Goal: Information Seeking & Learning: Learn about a topic

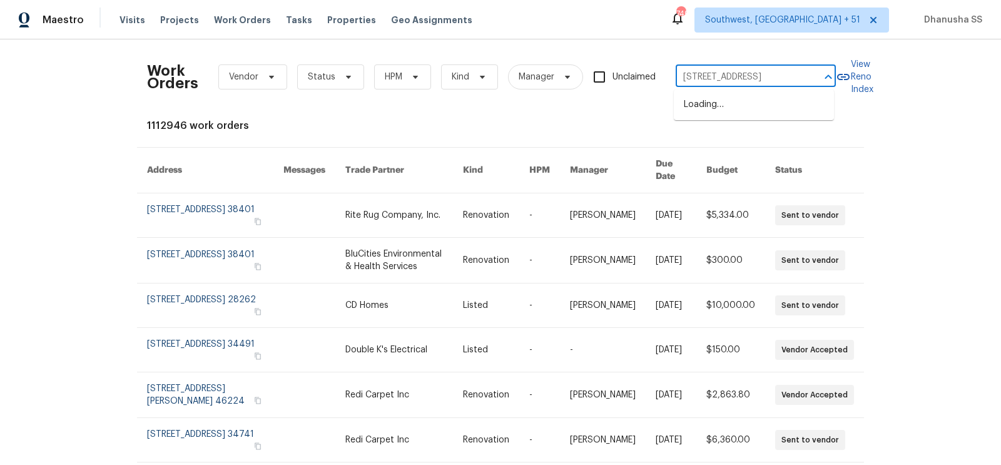
scroll to position [0, 53]
click at [697, 108] on li "[STREET_ADDRESS]" at bounding box center [754, 104] width 160 height 21
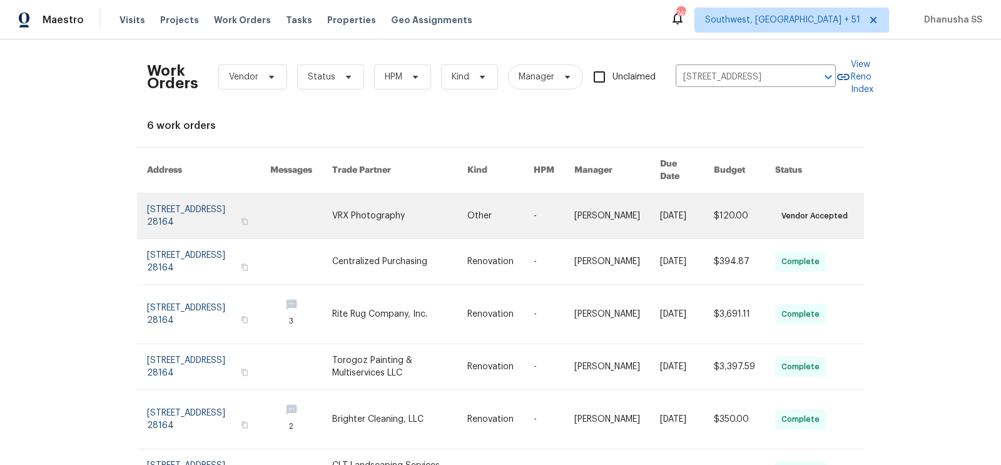
click at [544, 193] on link at bounding box center [554, 215] width 41 height 45
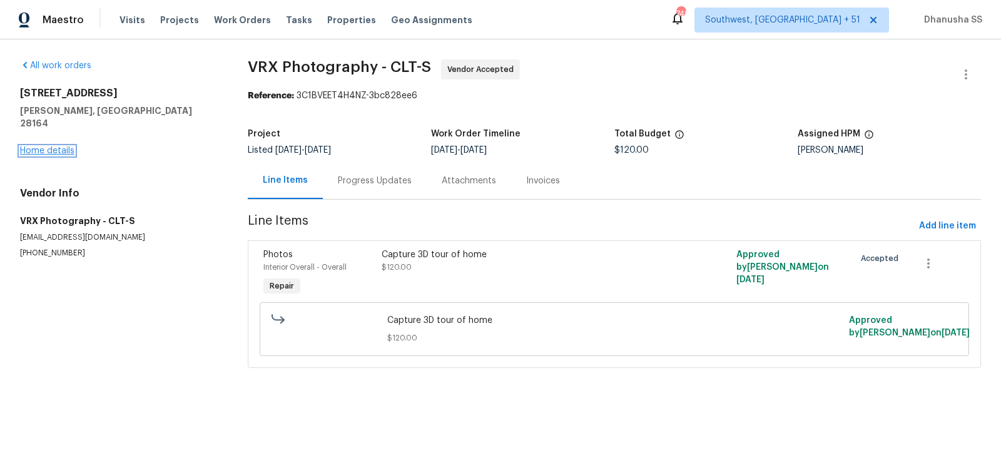
click at [55, 146] on link "Home details" at bounding box center [47, 150] width 54 height 9
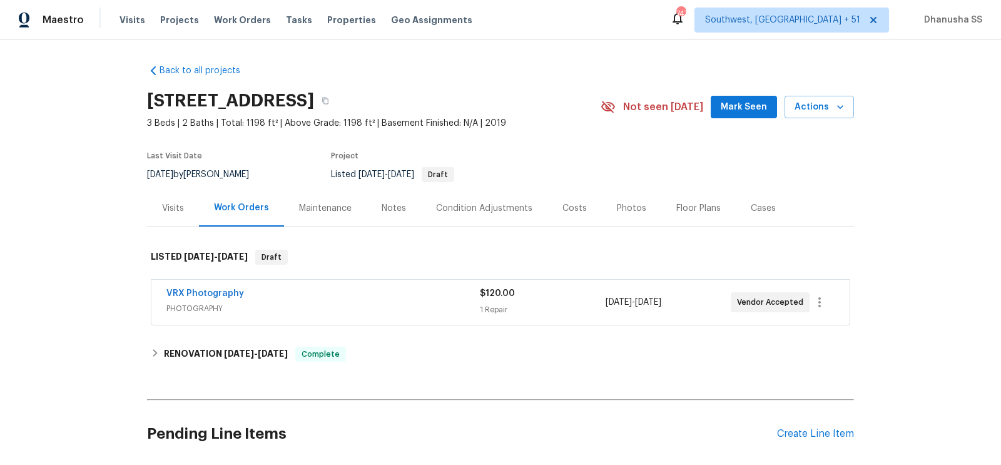
click at [171, 218] on div "Visits" at bounding box center [173, 208] width 52 height 37
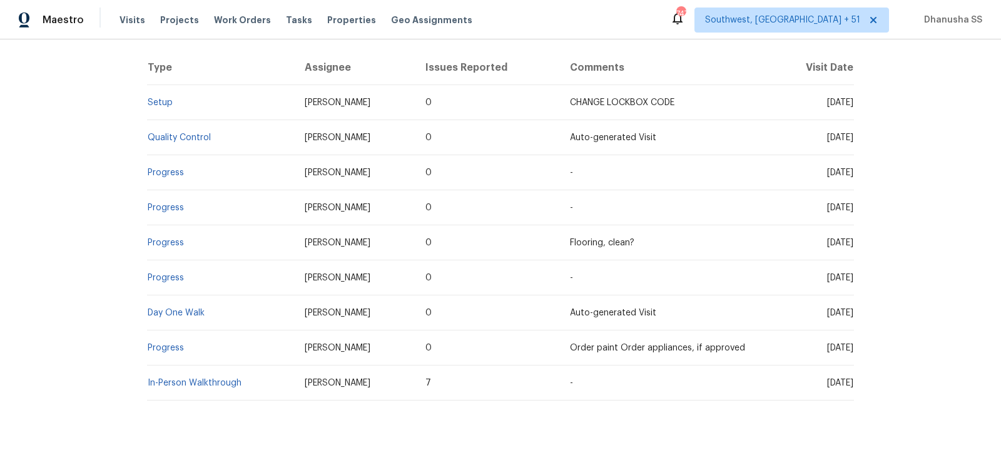
scroll to position [235, 0]
click at [164, 103] on link "Setup" at bounding box center [160, 103] width 25 height 9
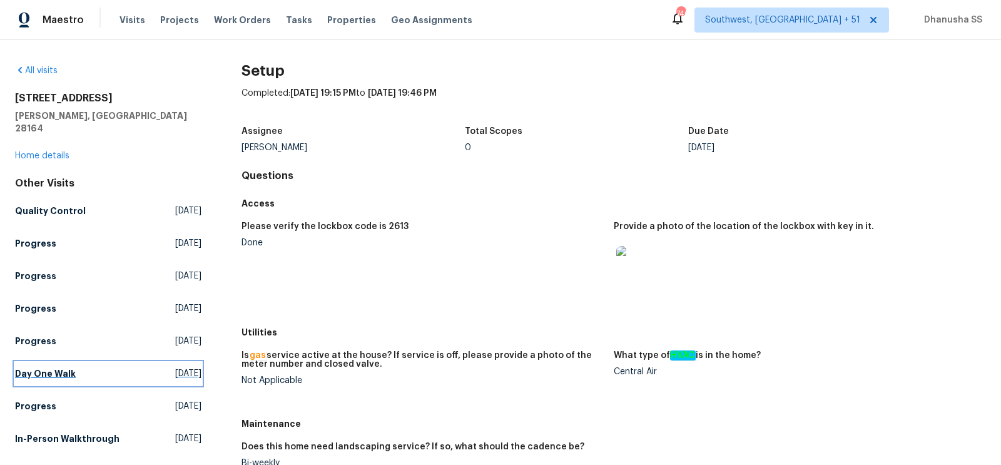
click at [188, 367] on span "[DATE]" at bounding box center [188, 373] width 26 height 13
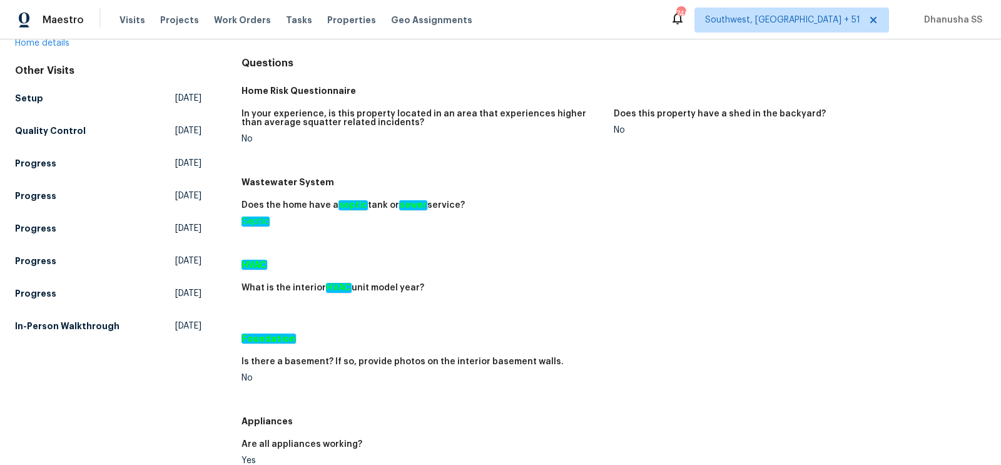
scroll to position [163, 0]
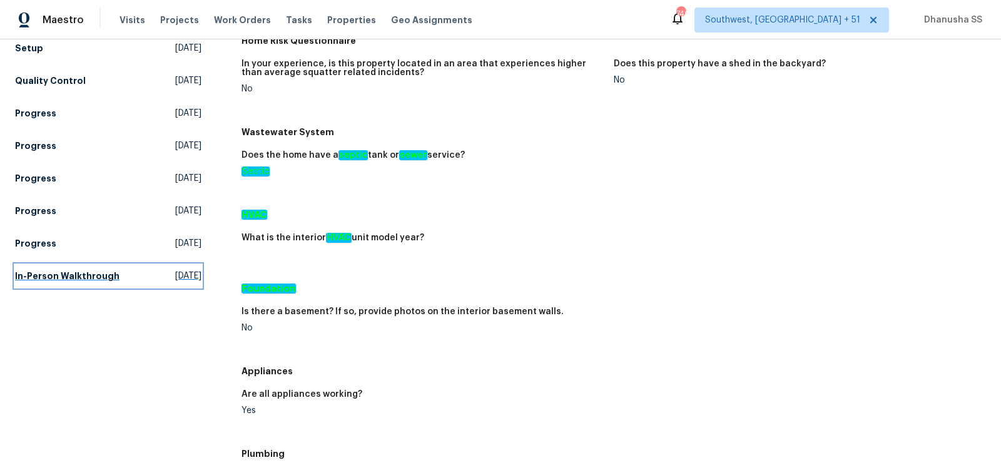
click at [189, 270] on span "[DATE]" at bounding box center [188, 276] width 26 height 13
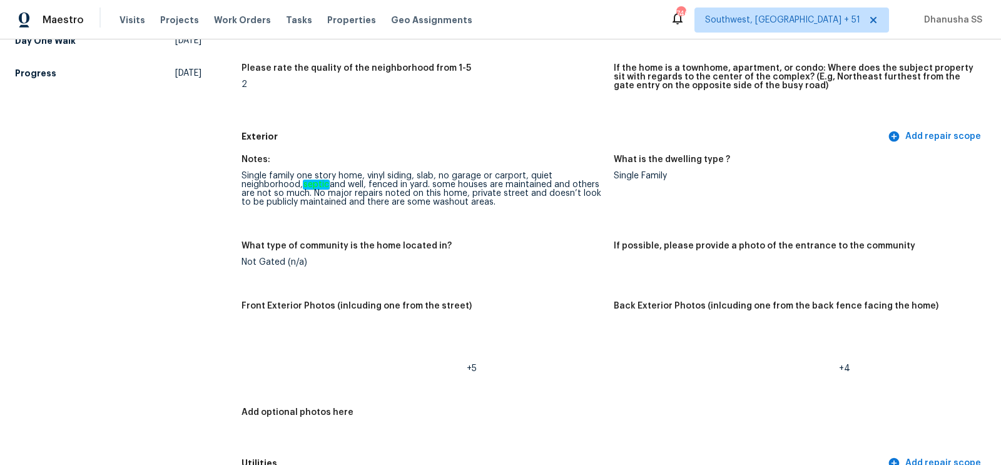
scroll to position [365, 0]
drag, startPoint x: 308, startPoint y: 186, endPoint x: 511, endPoint y: 200, distance: 203.9
click at [511, 200] on div "Single family one story home, vinyl siding, slab, no garage or carport, quiet n…" at bounding box center [423, 188] width 362 height 35
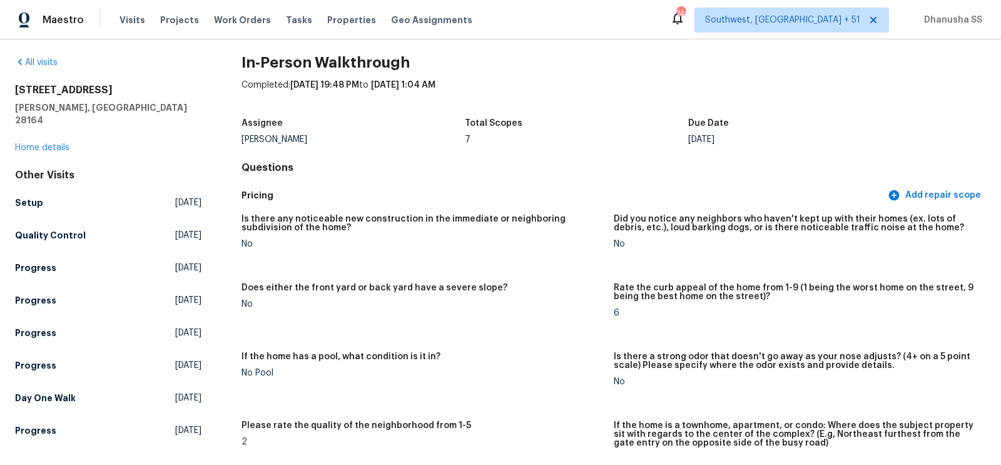
scroll to position [0, 0]
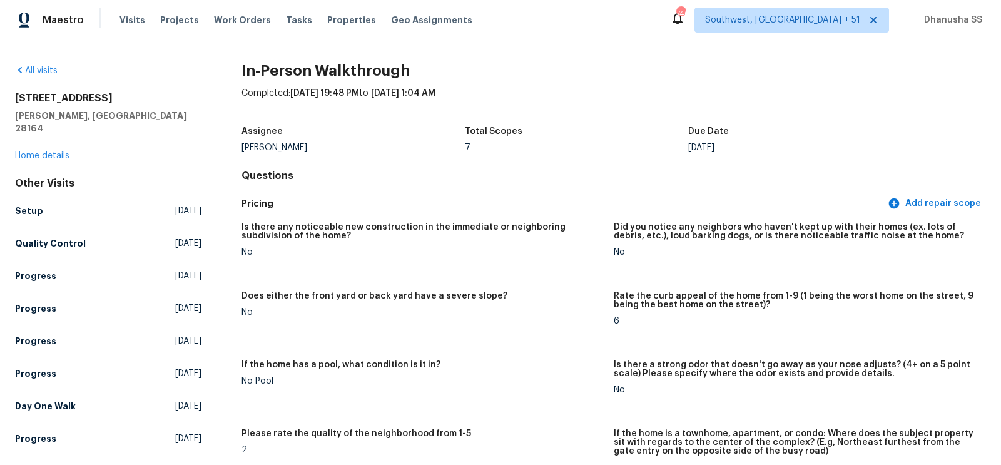
click at [123, 380] on div "Other Visits Setup [DATE] Quality Control [DATE] Progress [DATE] Progress [DATE…" at bounding box center [108, 313] width 186 height 273
click at [123, 395] on link "Day One Walk [DATE]" at bounding box center [108, 406] width 186 height 23
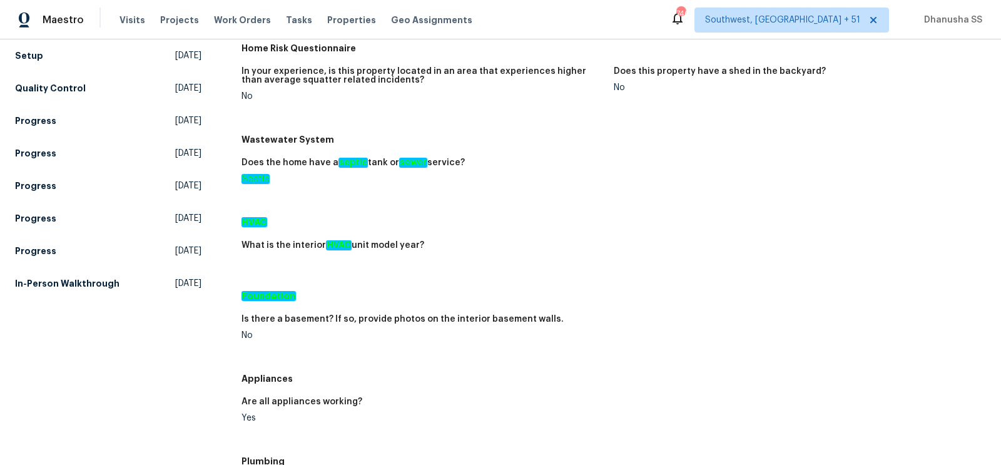
scroll to position [175, 0]
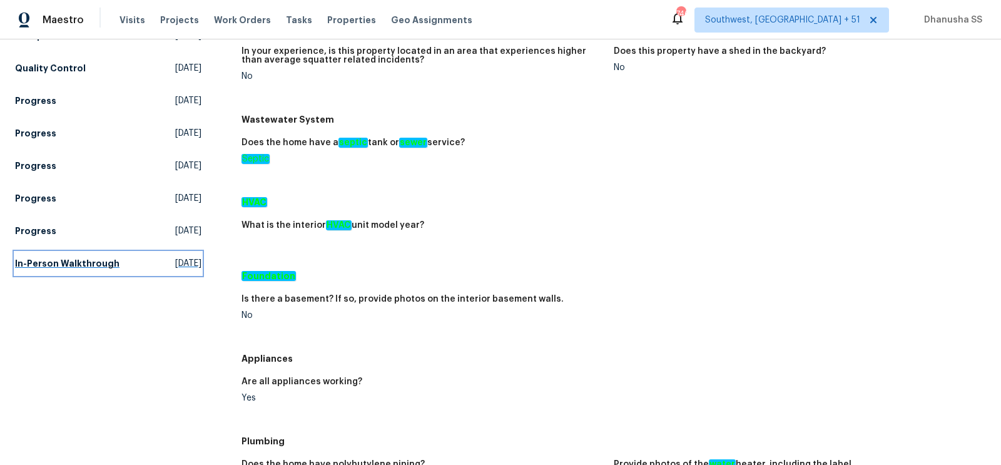
click at [100, 252] on link "In-Person Walkthrough [DATE]" at bounding box center [108, 263] width 186 height 23
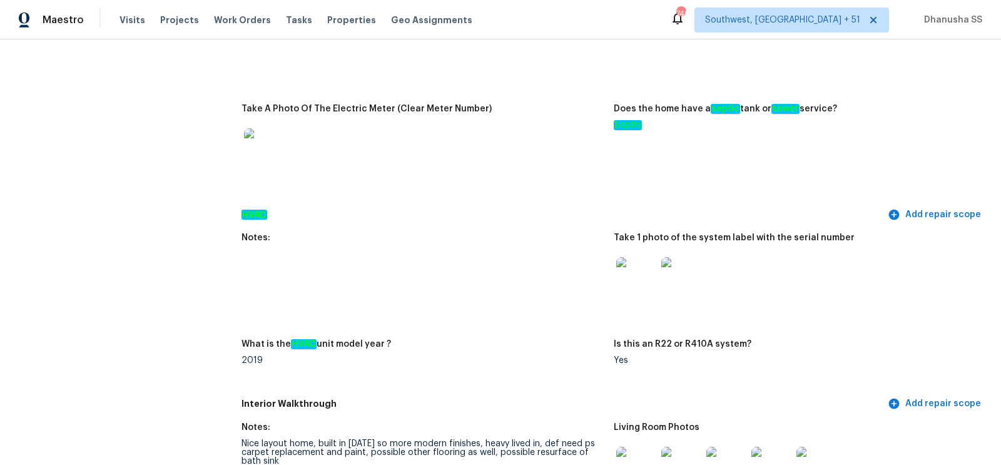
scroll to position [994, 0]
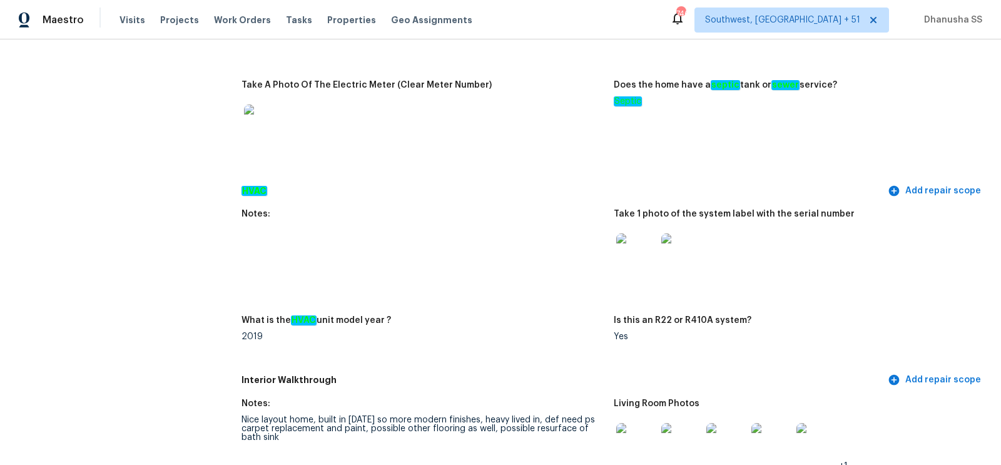
click at [681, 262] on img at bounding box center [681, 253] width 40 height 40
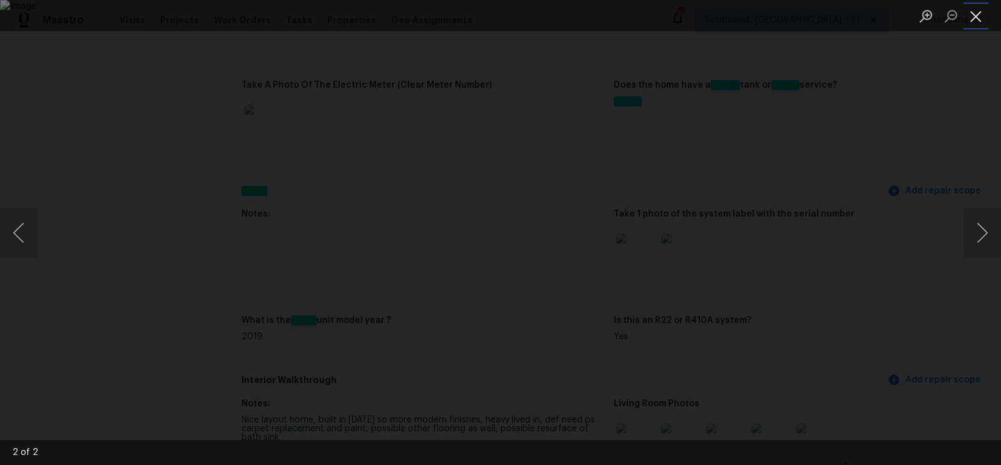
click at [977, 19] on button "Close lightbox" at bounding box center [976, 16] width 25 height 22
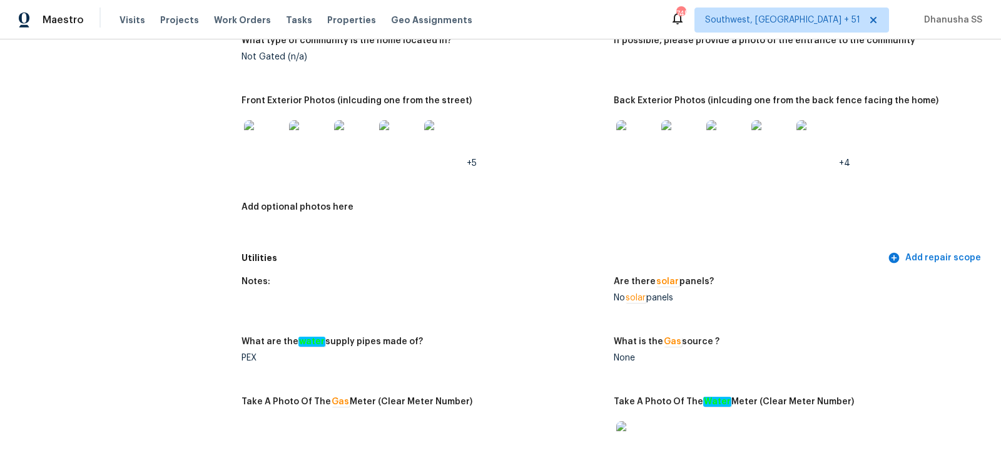
scroll to position [0, 0]
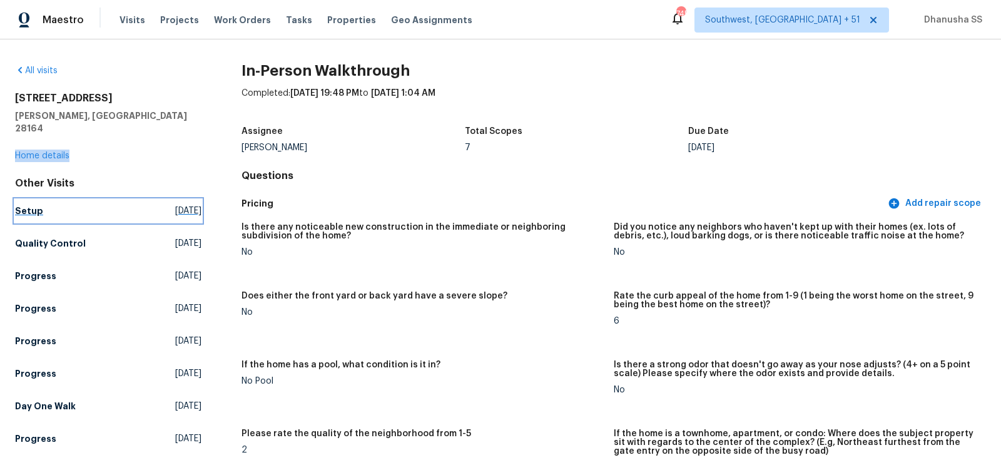
click at [31, 205] on h5 "Setup" at bounding box center [29, 211] width 28 height 13
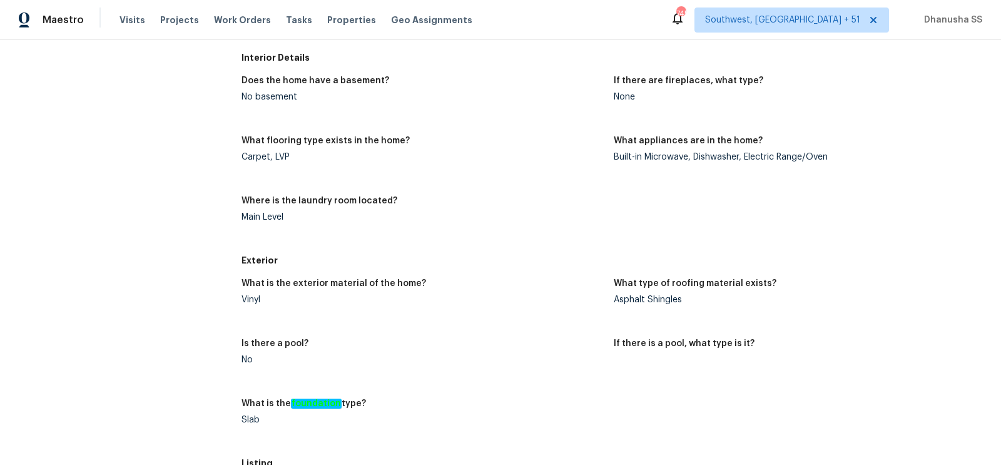
scroll to position [449, 0]
click at [251, 300] on div "Vinyl" at bounding box center [423, 299] width 362 height 9
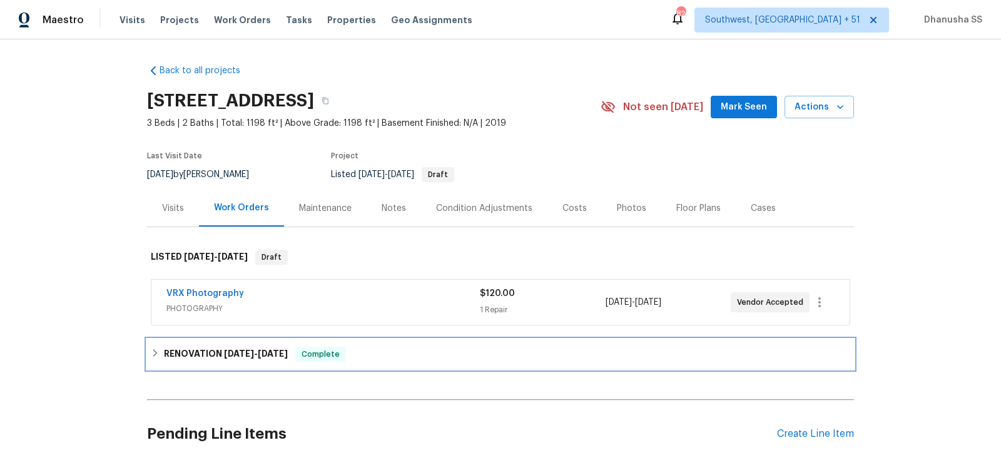
click at [386, 341] on div "RENOVATION [DATE] - [DATE] Complete" at bounding box center [500, 354] width 707 height 30
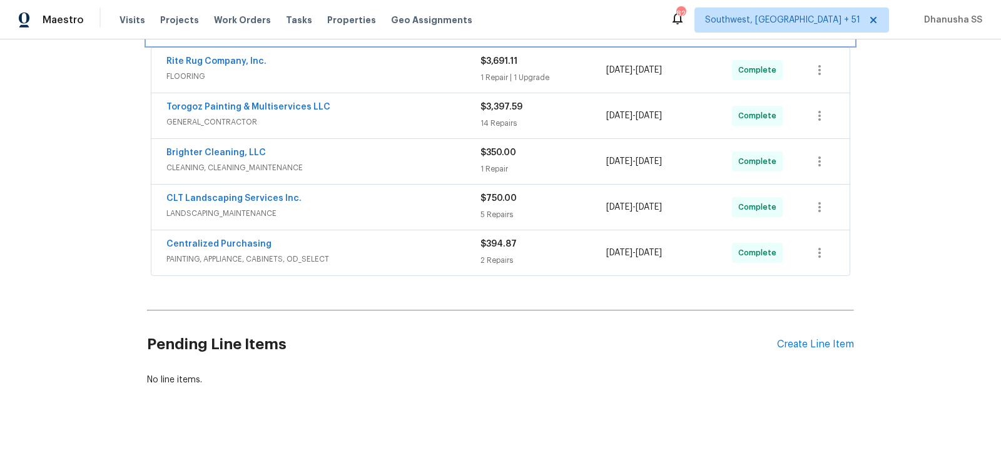
scroll to position [335, 0]
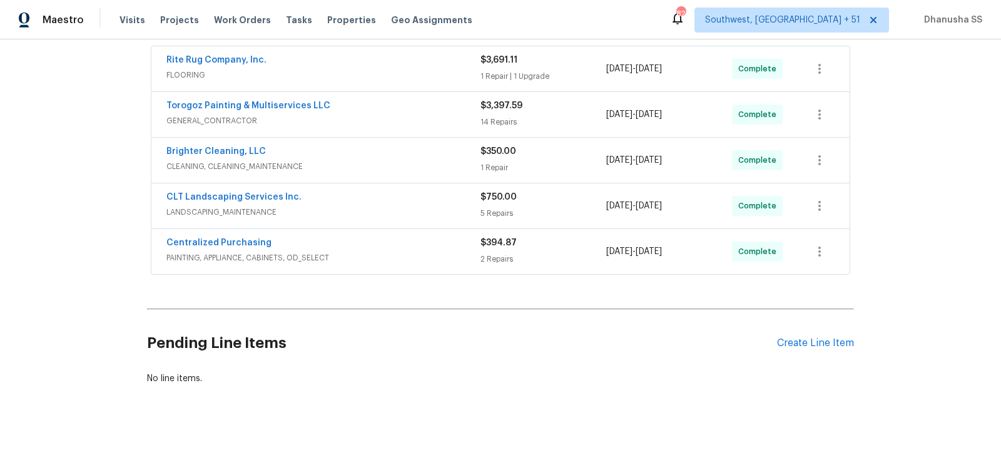
click at [419, 253] on span "PAINTING, APPLIANCE, CABINETS, OD_SELECT" at bounding box center [323, 258] width 314 height 13
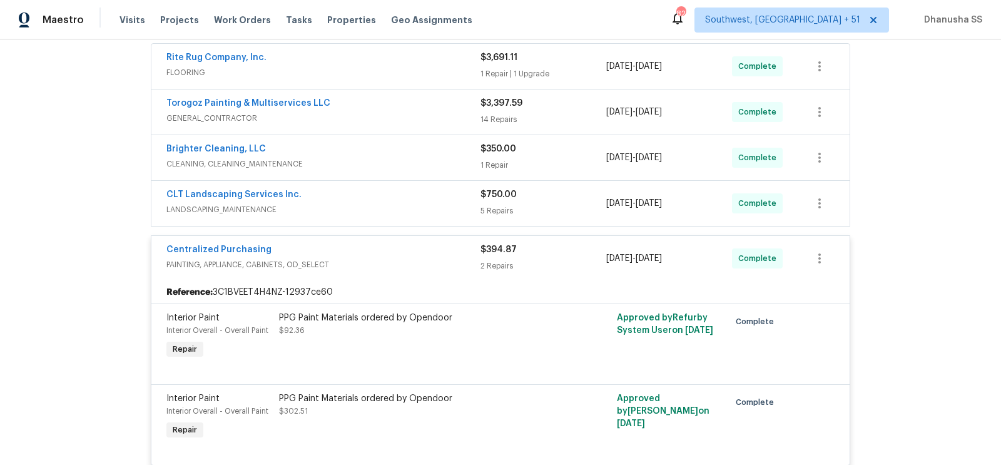
scroll to position [304, 0]
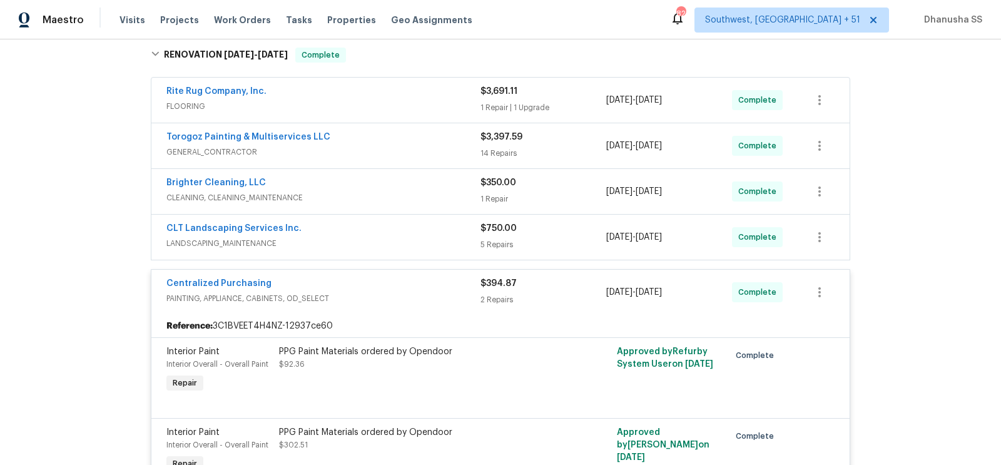
click at [417, 245] on span "LANDSCAPING_MAINTENANCE" at bounding box center [323, 243] width 314 height 13
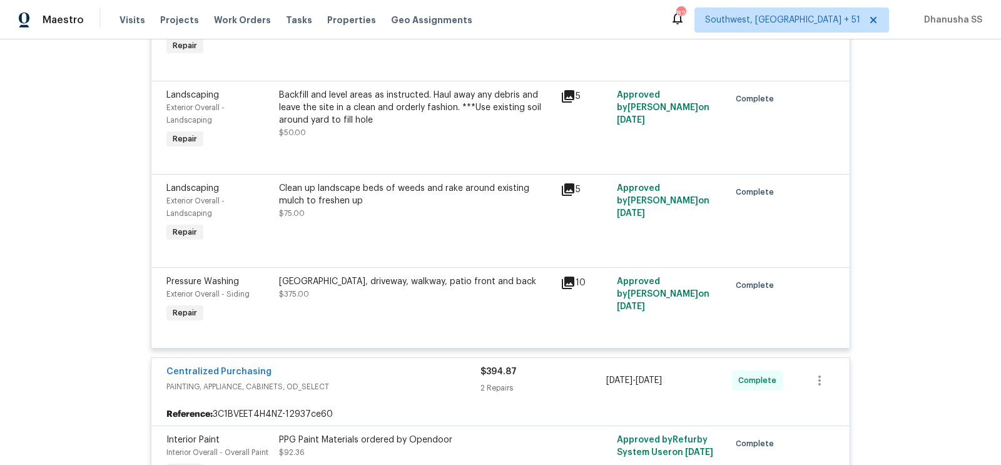
scroll to position [769, 0]
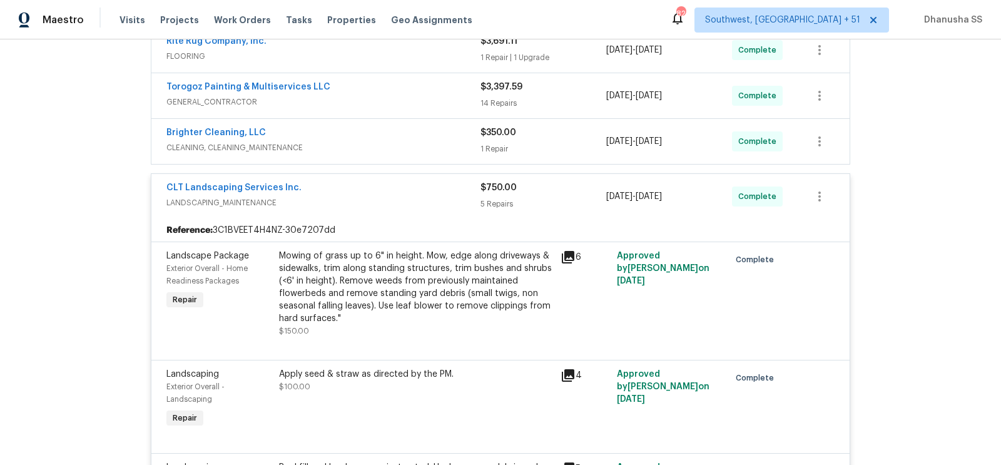
click at [414, 151] on span "CLEANING, CLEANING_MAINTENANCE" at bounding box center [323, 147] width 314 height 13
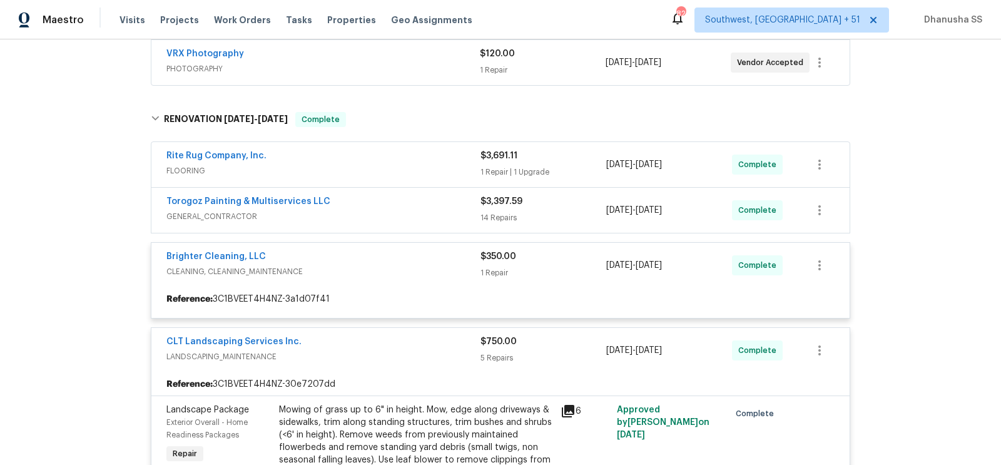
scroll to position [236, 0]
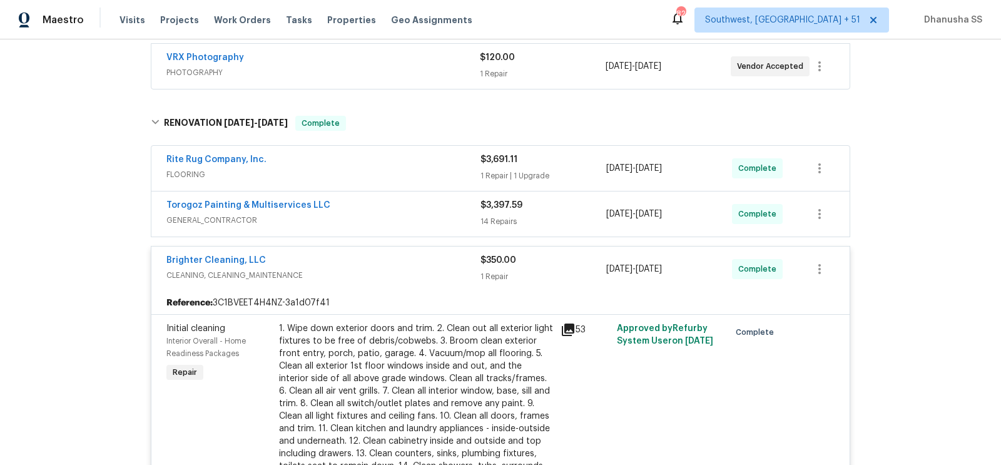
click at [414, 215] on span "GENERAL_CONTRACTOR" at bounding box center [323, 220] width 314 height 13
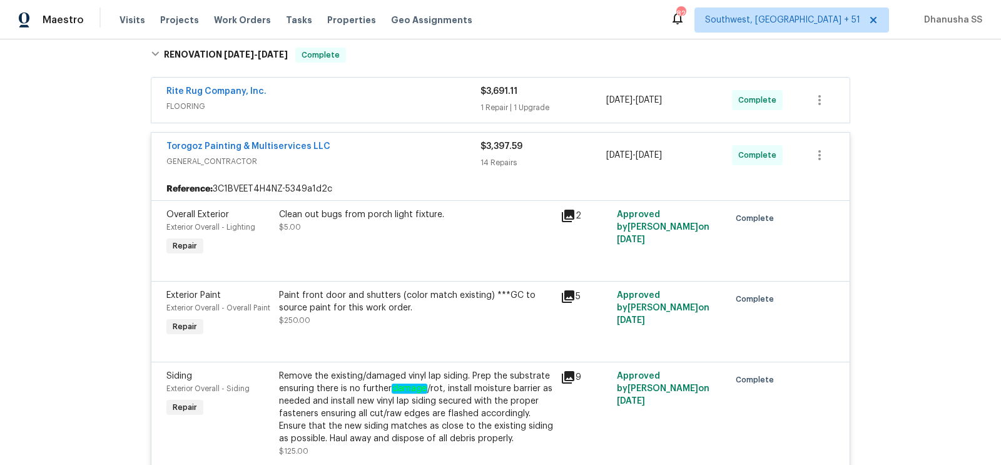
scroll to position [304, 0]
click at [429, 101] on span "FLOORING" at bounding box center [323, 107] width 314 height 13
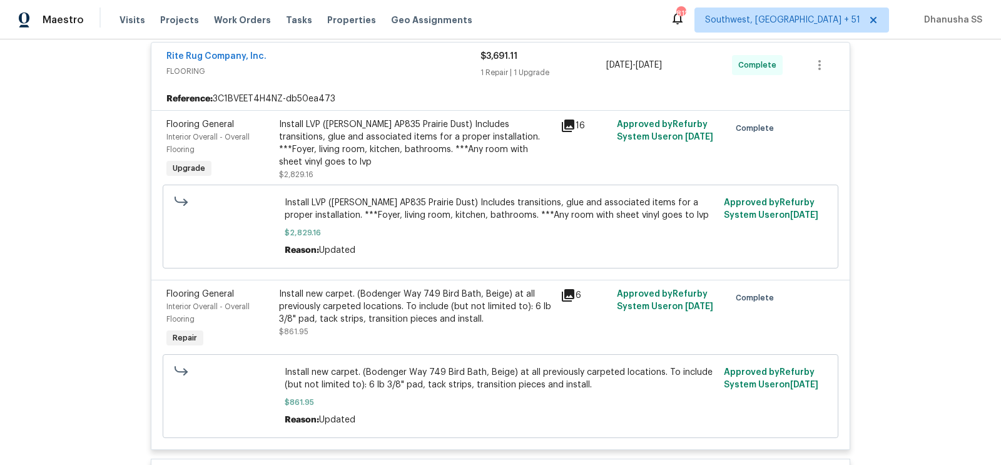
scroll to position [344, 0]
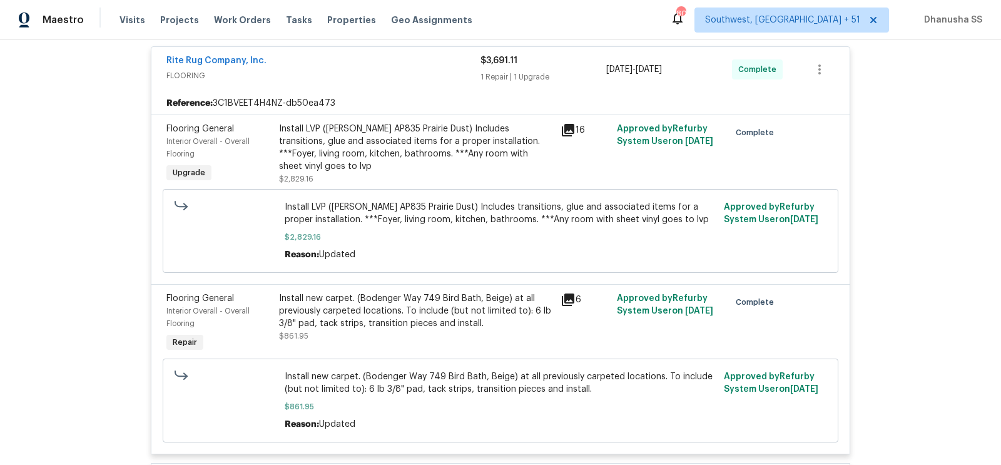
click at [370, 172] on div "Install LVP (Knighton AP835 Prairie Dust) Includes transitions, glue and associ…" at bounding box center [416, 154] width 274 height 63
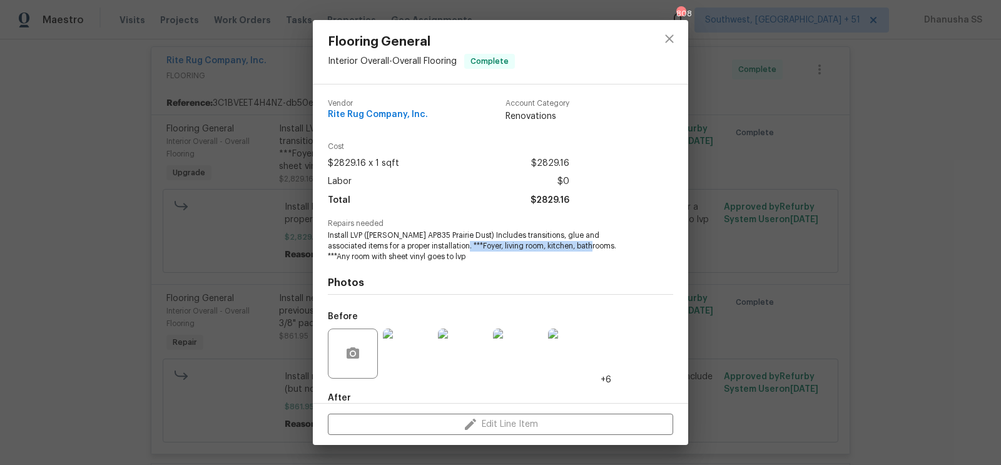
drag, startPoint x: 424, startPoint y: 247, endPoint x: 557, endPoint y: 246, distance: 132.7
click at [557, 246] on span "Install LVP (Knighton AP835 Prairie Dust) Includes transitions, glue and associ…" at bounding box center [483, 245] width 311 height 31
copy span "Foyer, living room, kitchen, bathrooms"
click at [677, 43] on icon "close" at bounding box center [669, 38] width 15 height 15
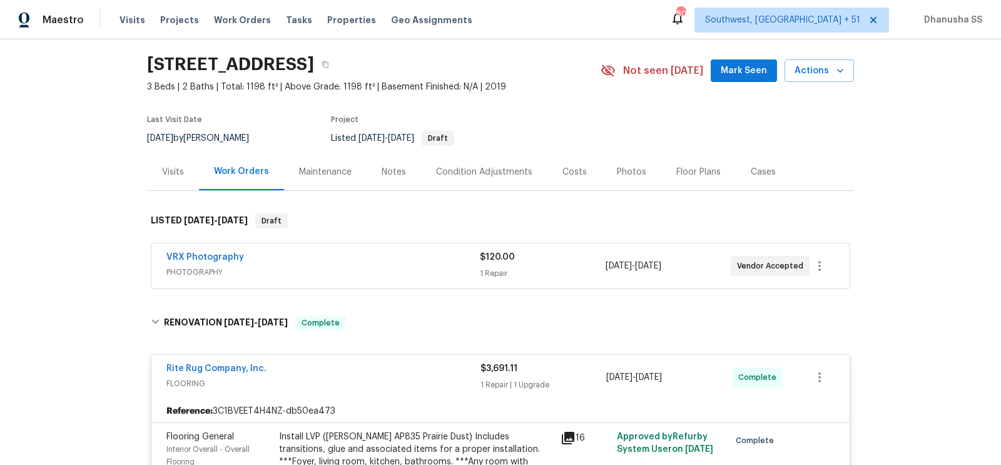
scroll to position [0, 0]
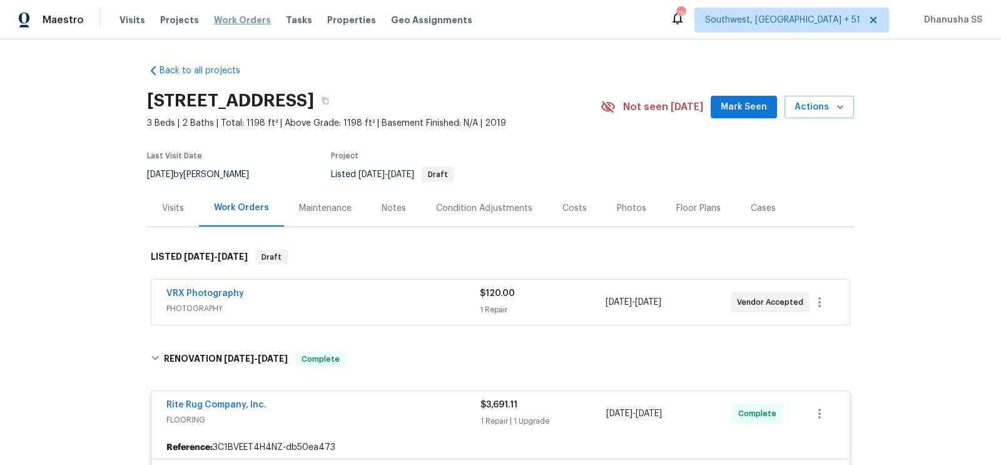
click at [234, 19] on span "Work Orders" at bounding box center [242, 20] width 57 height 13
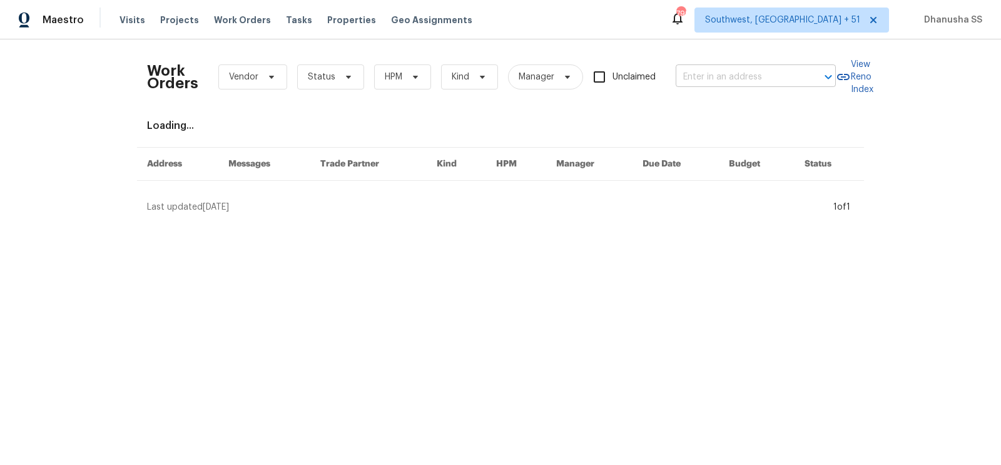
click at [734, 78] on input "text" at bounding box center [738, 77] width 125 height 19
paste input "7019 Sonja Dr, Clover, SC 29710"
type input "7019 Sonja Dr, Clover, SC 29710"
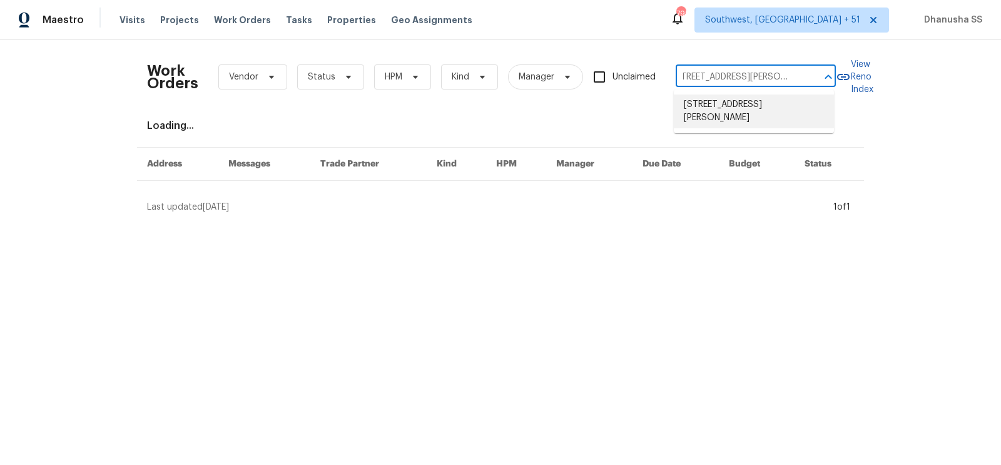
click at [732, 110] on li "7019 Sonja Dr, Clover, SC 29710" at bounding box center [754, 111] width 160 height 34
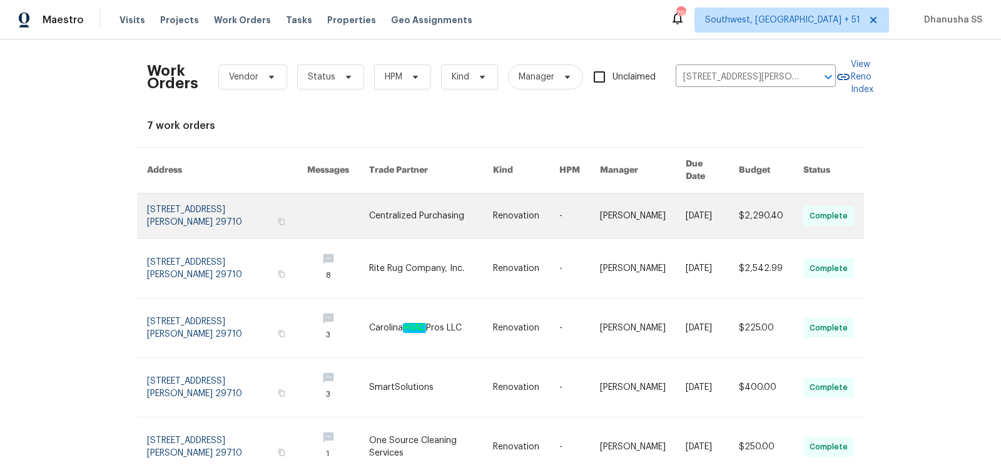
click at [640, 194] on link at bounding box center [643, 215] width 86 height 45
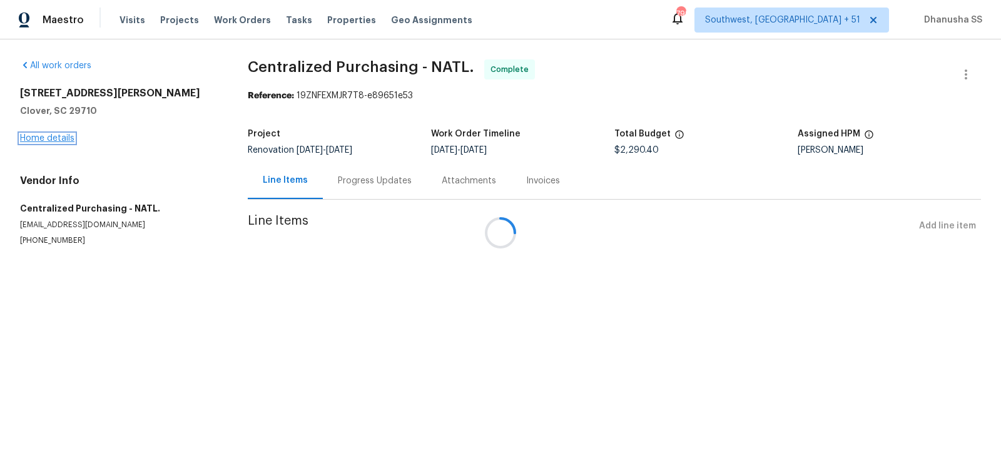
click at [59, 137] on link "Home details" at bounding box center [47, 138] width 54 height 9
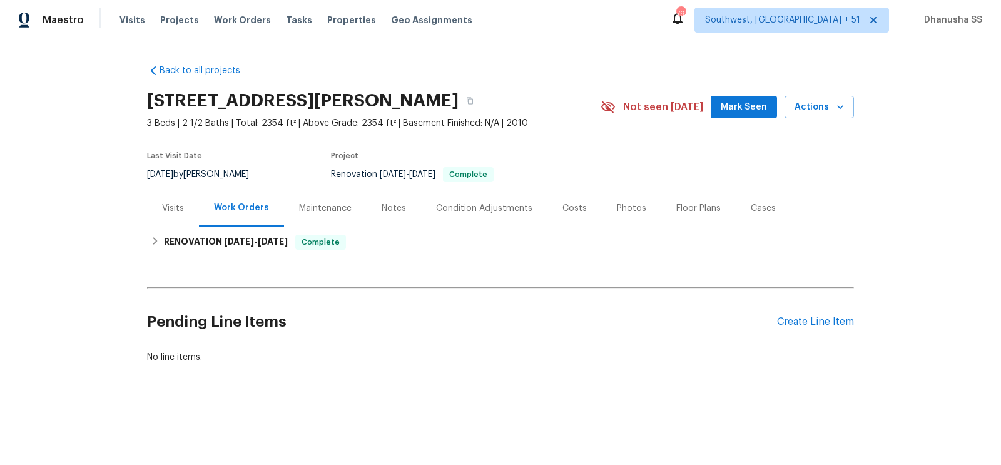
click at [278, 257] on div "Back to all projects 7019 Sonja Dr, Clover, SC 29710 3 Beds | 2 1/2 Baths | Tot…" at bounding box center [500, 213] width 707 height 319
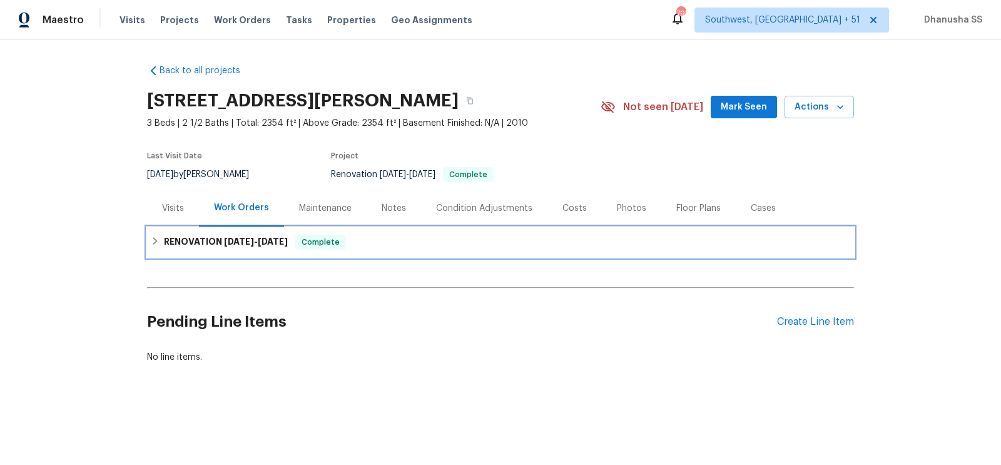
click at [340, 251] on div "RENOVATION 8/18/25 - 9/8/25 Complete" at bounding box center [500, 242] width 707 height 30
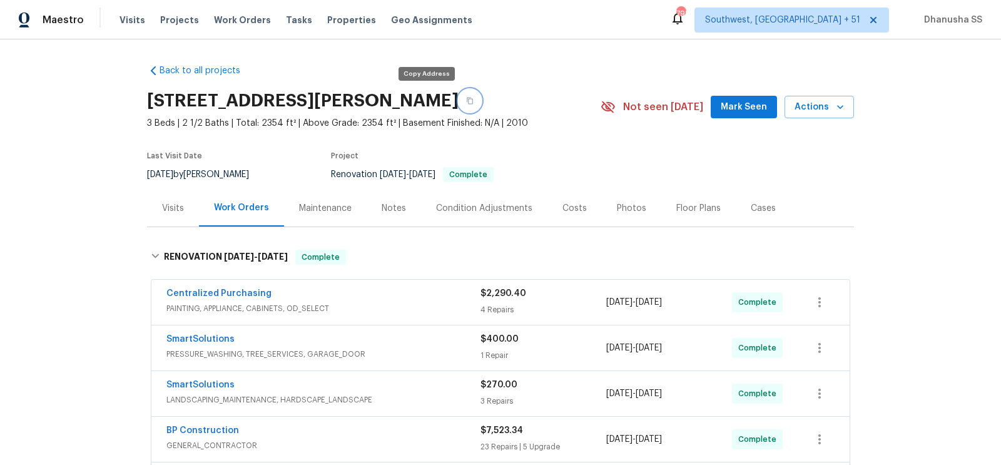
click at [459, 98] on button "button" at bounding box center [470, 100] width 23 height 23
click at [176, 212] on div "Visits" at bounding box center [173, 208] width 22 height 13
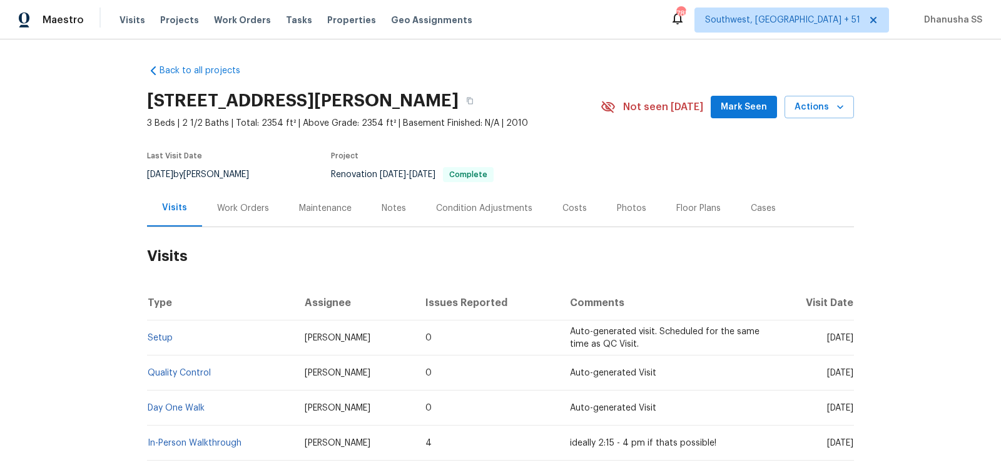
scroll to position [80, 0]
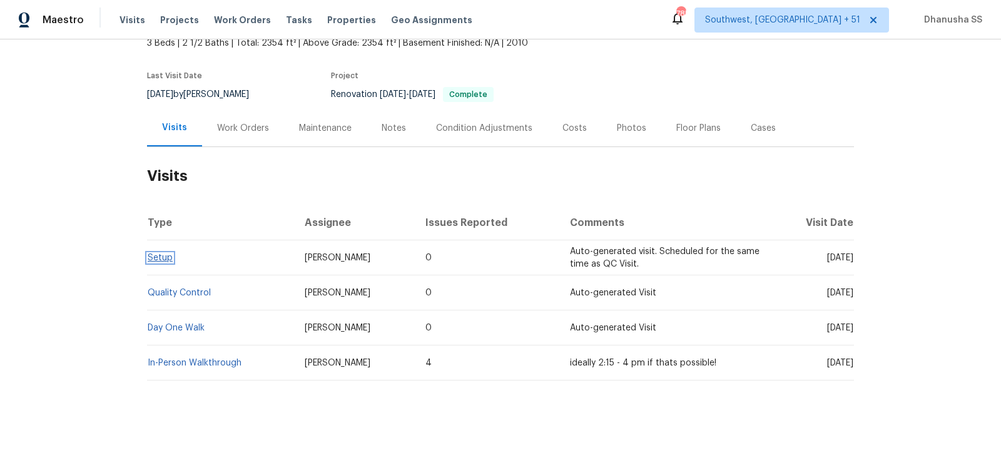
click at [161, 261] on link "Setup" at bounding box center [160, 257] width 25 height 9
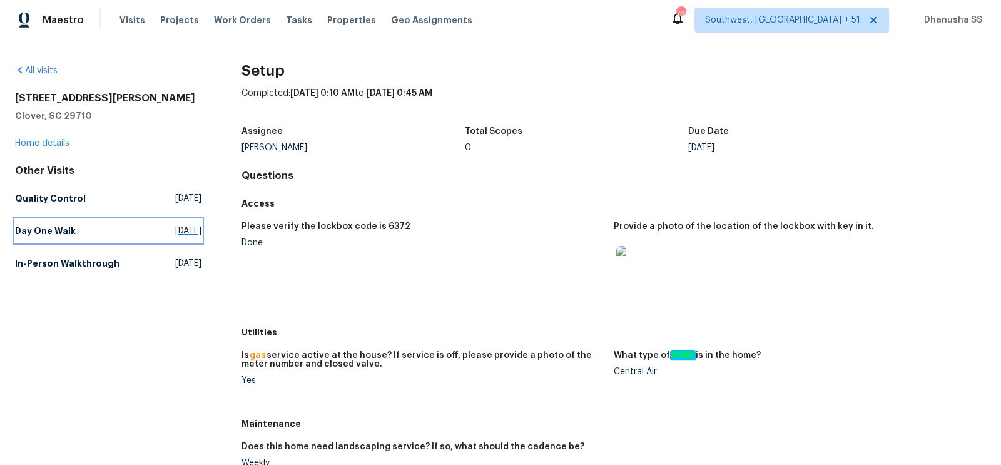
click at [71, 228] on h5 "Day One Walk" at bounding box center [45, 231] width 61 height 13
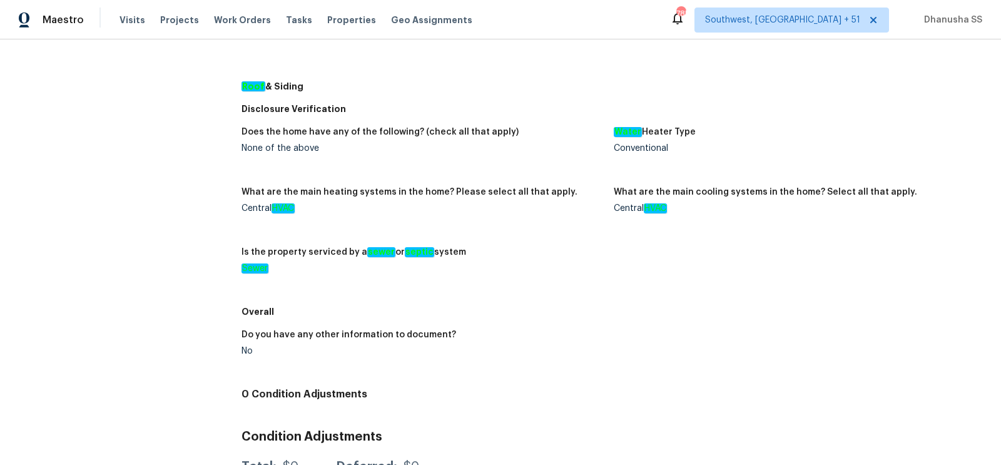
scroll to position [64, 0]
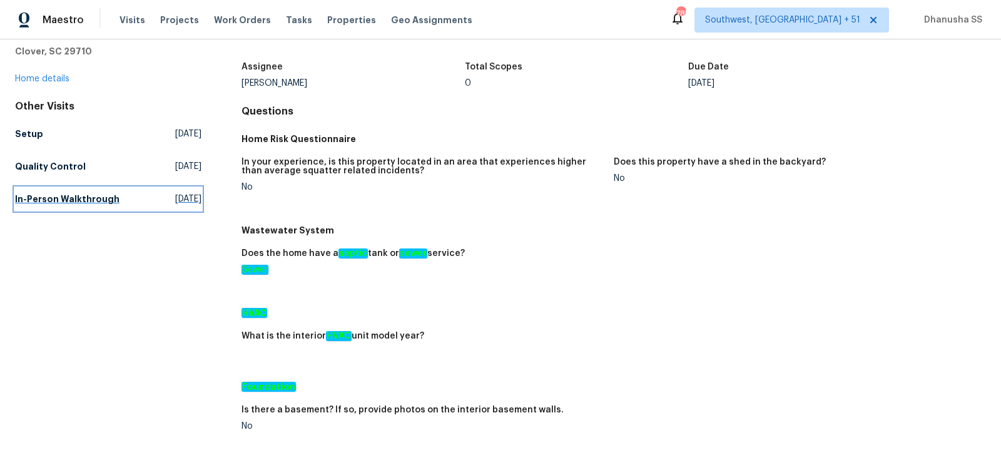
click at [75, 200] on h5 "In-Person Walkthrough" at bounding box center [67, 199] width 105 height 13
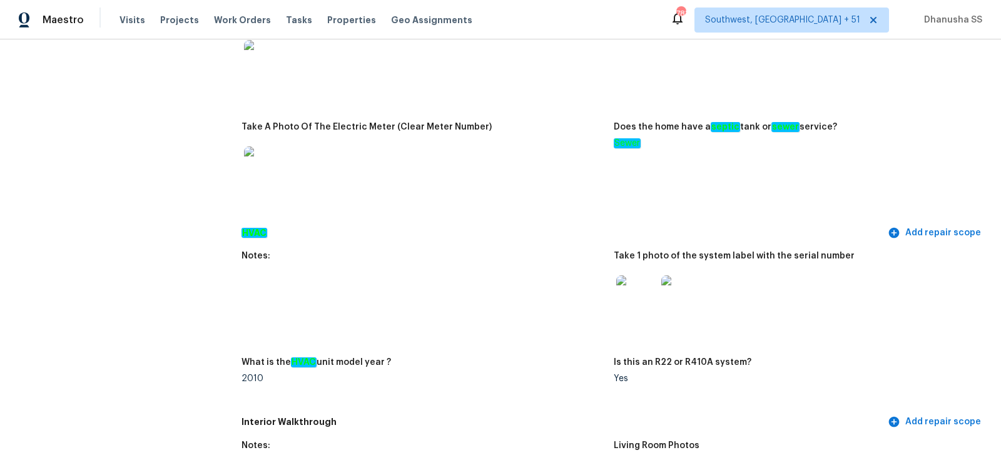
scroll to position [1034, 0]
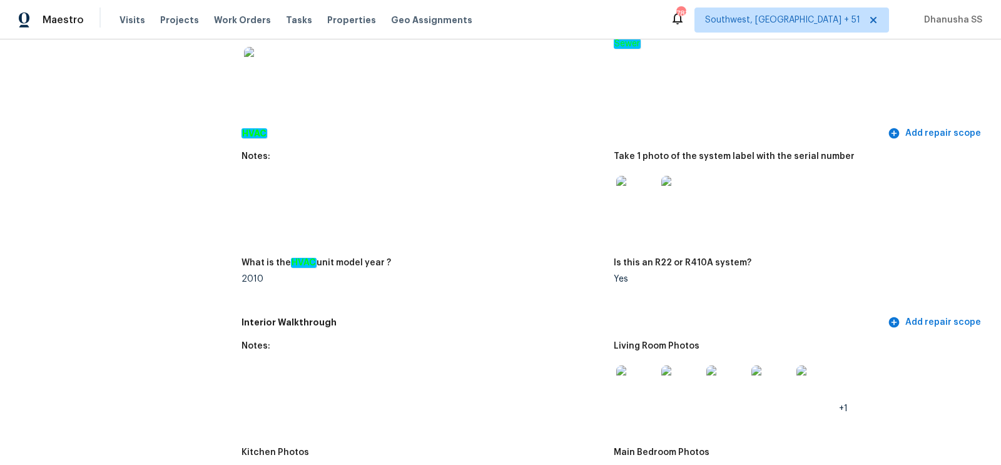
click at [633, 203] on img at bounding box center [636, 196] width 40 height 40
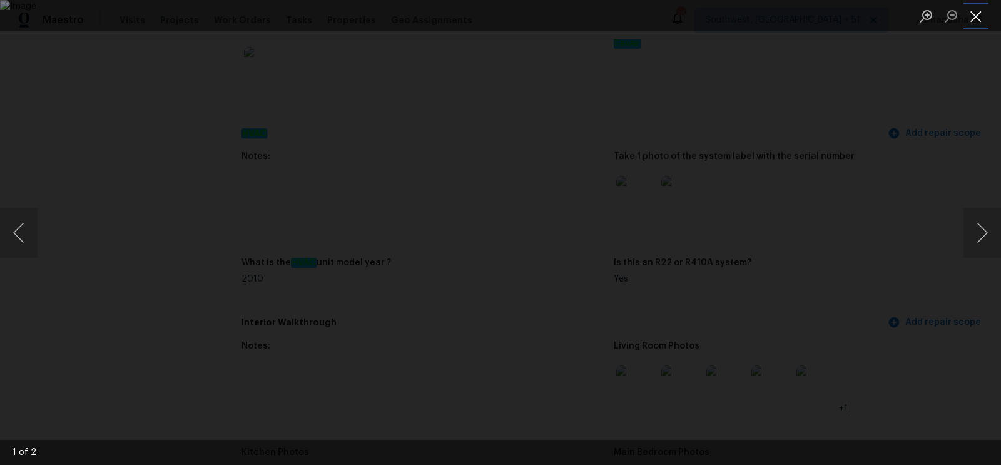
click at [973, 23] on button "Close lightbox" at bounding box center [976, 16] width 25 height 22
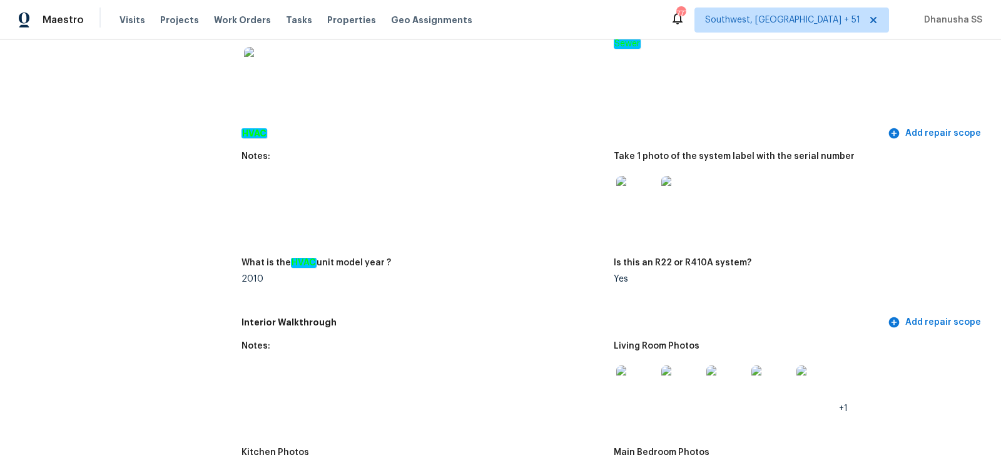
scroll to position [0, 0]
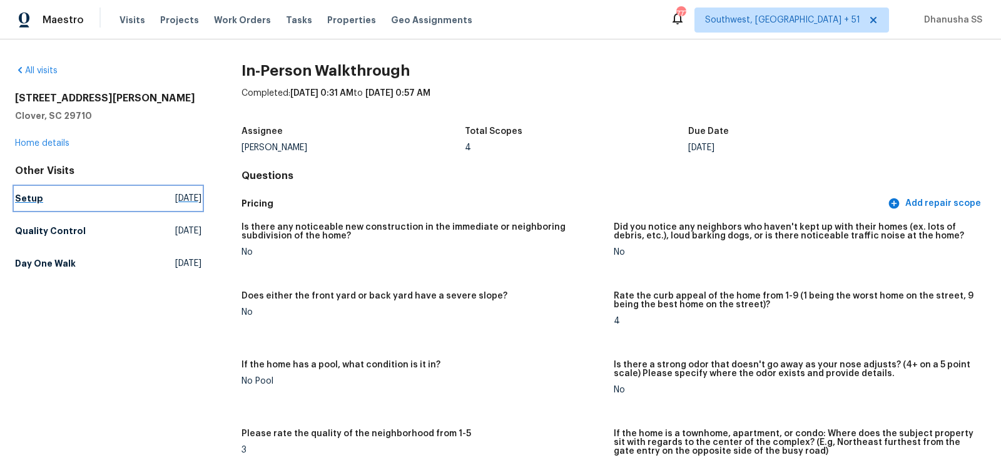
click at [38, 200] on h5 "Setup" at bounding box center [29, 198] width 28 height 13
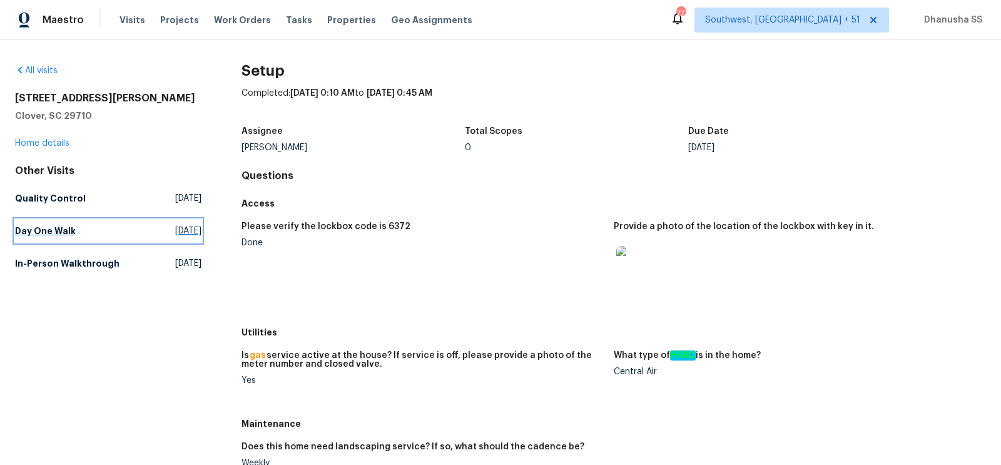
click at [175, 225] on span "[DATE]" at bounding box center [188, 231] width 26 height 13
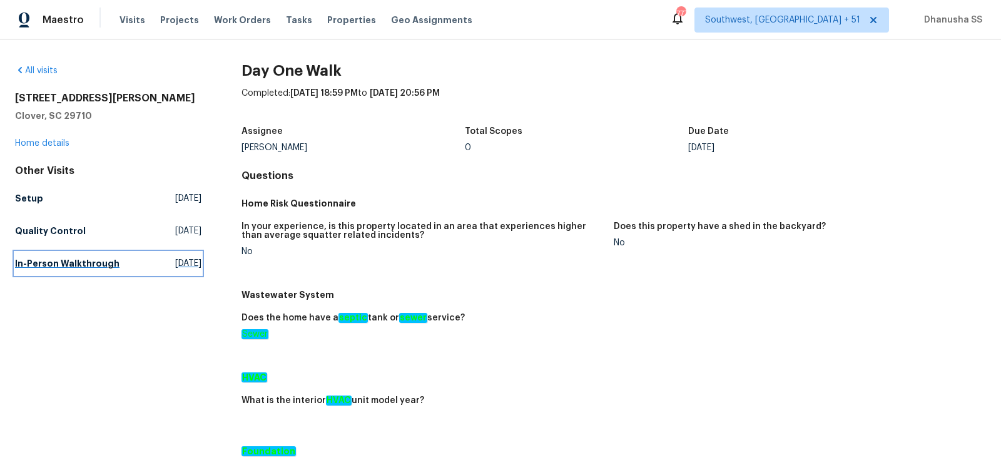
click at [175, 267] on span "Wed, Jul 16 2025" at bounding box center [188, 263] width 26 height 13
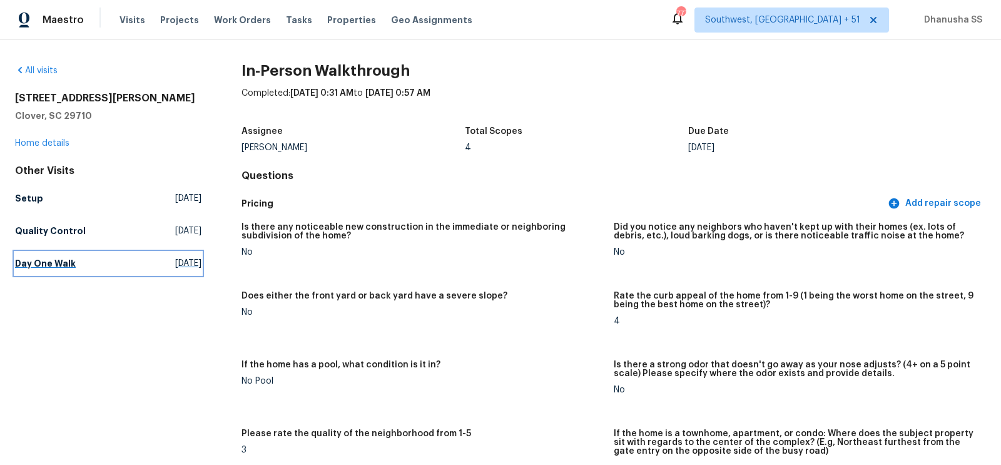
click at [68, 263] on h5 "Day One Walk" at bounding box center [45, 263] width 61 height 13
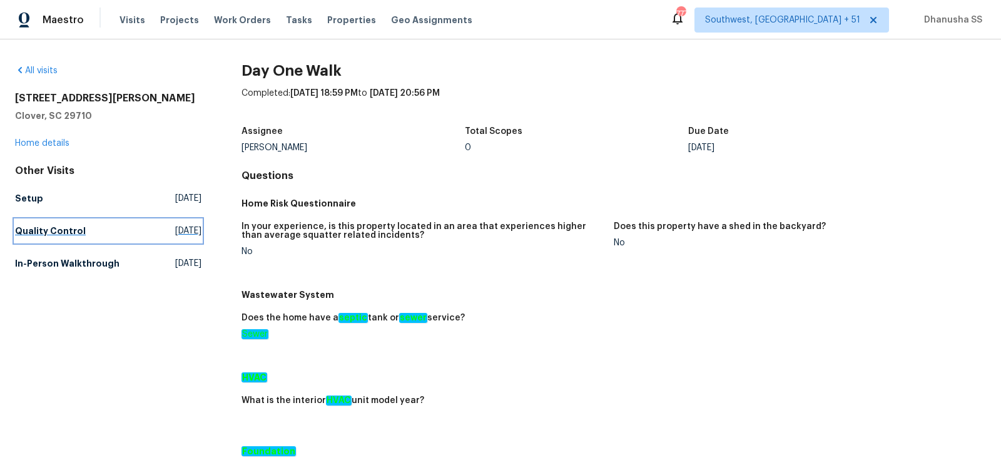
click at [175, 227] on span "[DATE]" at bounding box center [188, 231] width 26 height 13
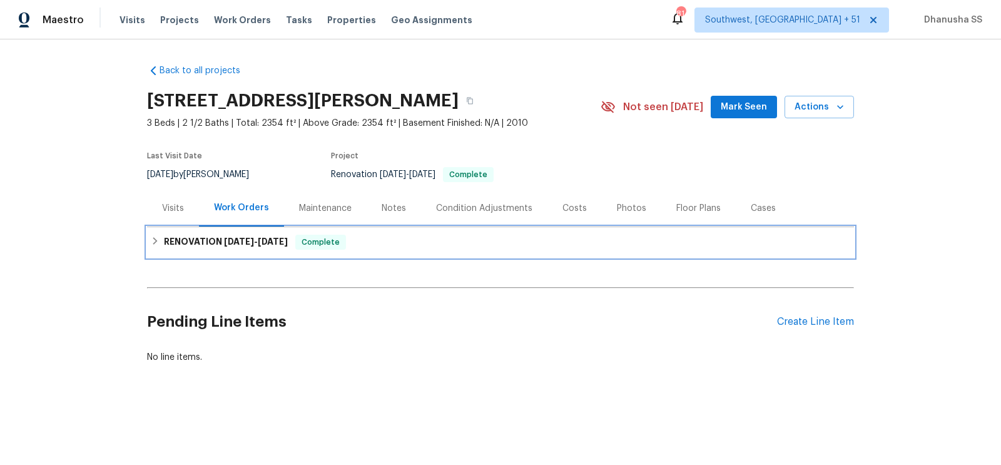
click at [417, 248] on div "RENOVATION 8/18/25 - 9/8/25 Complete" at bounding box center [501, 242] width 700 height 15
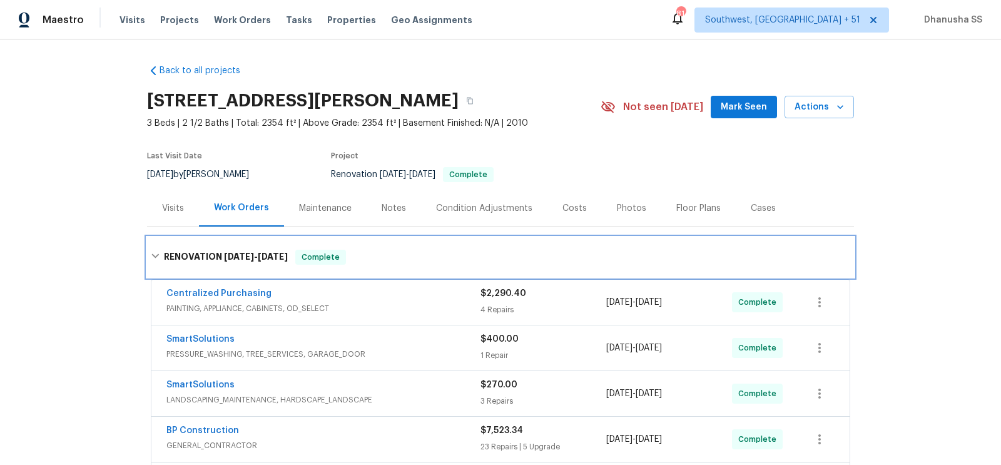
scroll to position [324, 0]
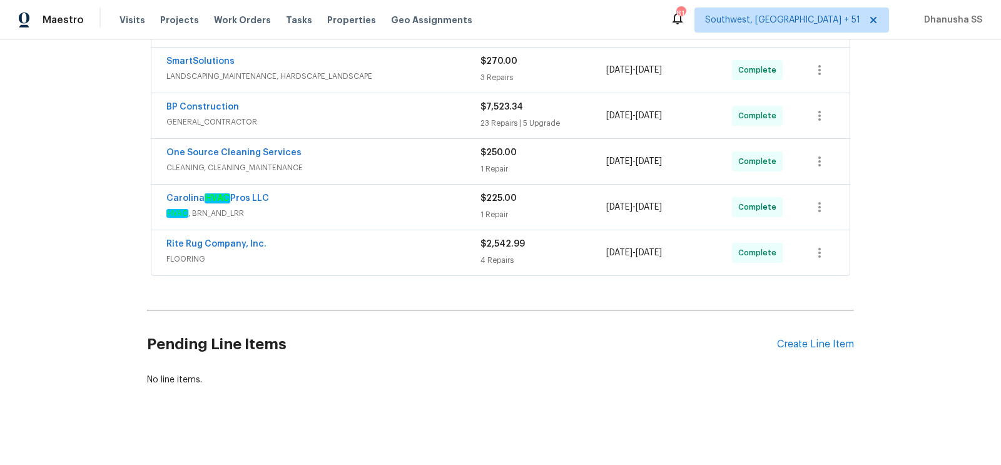
click at [446, 265] on div "Rite Rug Company, Inc. FLOORING $2,542.99 4 Repairs 8/18/2025 - 8/25/2025 Compl…" at bounding box center [500, 252] width 698 height 45
click at [443, 253] on span "FLOORING" at bounding box center [323, 259] width 314 height 13
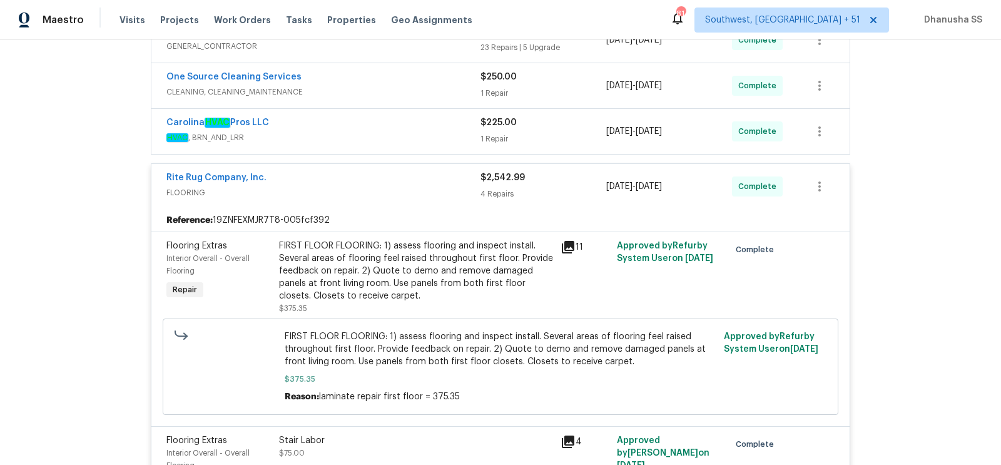
scroll to position [398, 0]
click at [432, 145] on div "Carolina HVAC Pros LLC HVAC , BRN_AND_LRR $225.00 1 Repair 8/18/2025 - 8/19/202…" at bounding box center [500, 132] width 698 height 45
click at [429, 138] on span "HVAC , BRN_AND_LRR" at bounding box center [323, 139] width 314 height 13
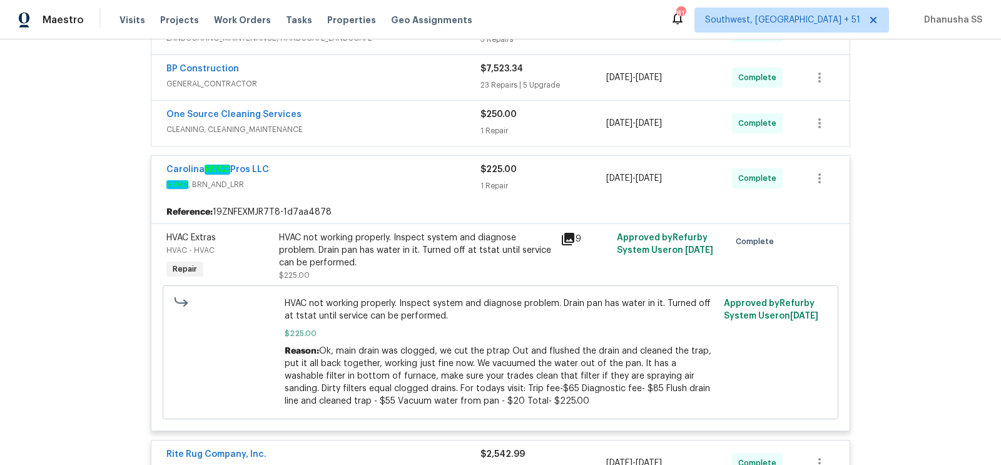
click at [427, 136] on div "One Source Cleaning Services CLEANING, CLEANING_MAINTENANCE $250.00 1 Repair 8/…" at bounding box center [500, 123] width 698 height 45
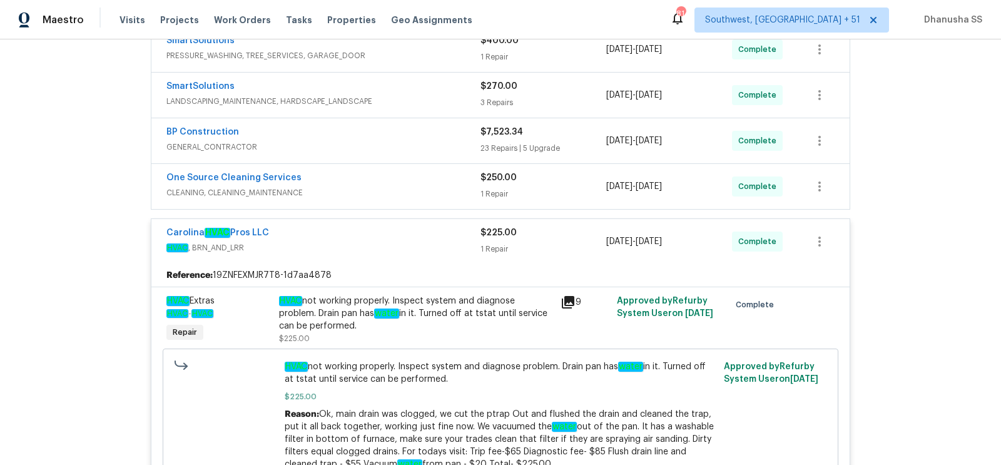
scroll to position [297, 0]
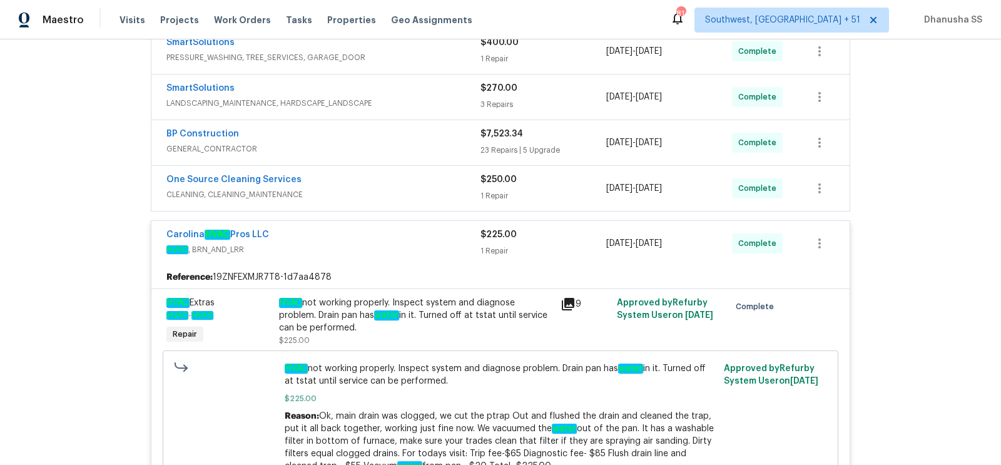
click at [422, 179] on div "One Source Cleaning Services" at bounding box center [323, 180] width 314 height 15
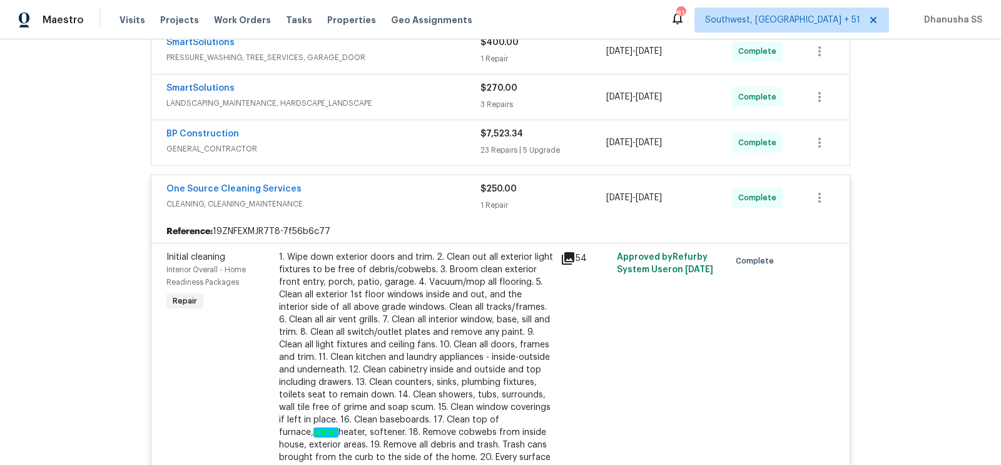
click at [422, 179] on div "One Source Cleaning Services CLEANING, CLEANING_MAINTENANCE $250.00 1 Repair 8/…" at bounding box center [500, 197] width 698 height 45
click at [421, 205] on span "CLEANING, CLEANING_MAINTENANCE" at bounding box center [323, 204] width 314 height 13
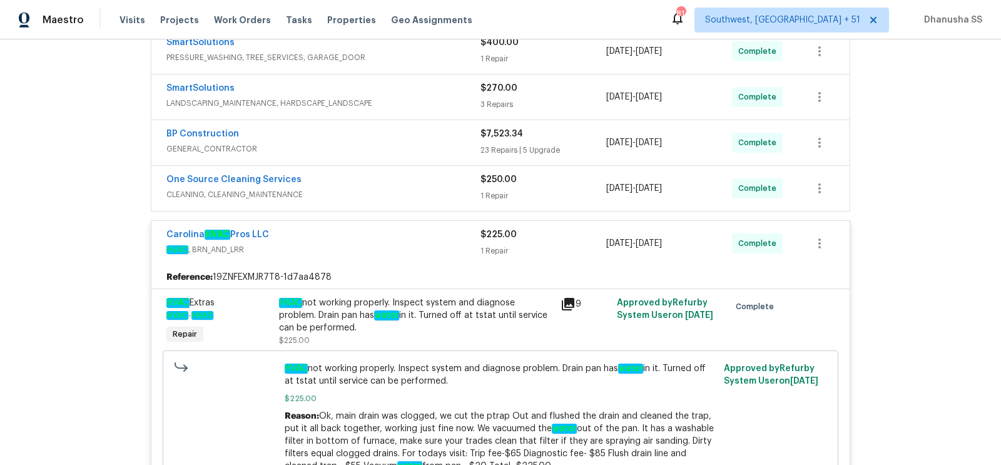
scroll to position [296, 0]
click at [416, 267] on div "Reference: 19ZNFEXMJR7T8-1d7aa4878" at bounding box center [500, 278] width 698 height 23
click at [416, 253] on div "Carolina HVAC Pros LLC HVAC , BRN_AND_LRR" at bounding box center [323, 244] width 314 height 30
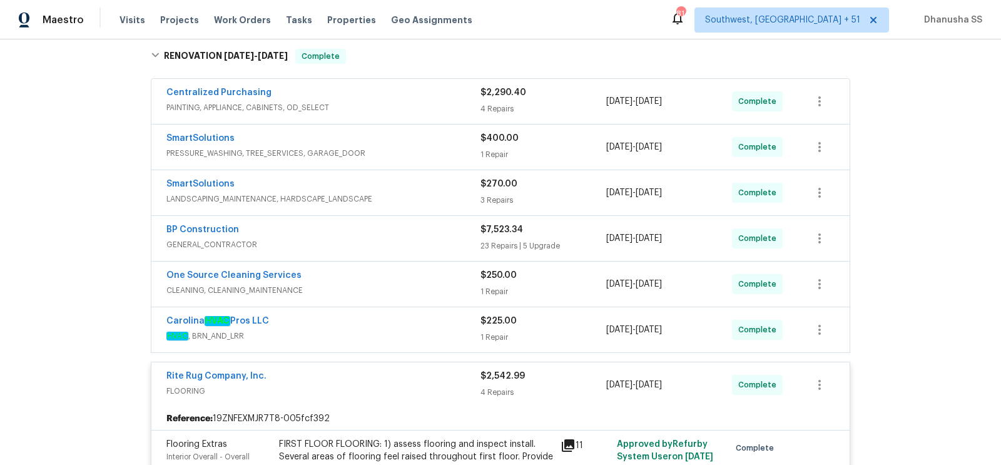
scroll to position [188, 0]
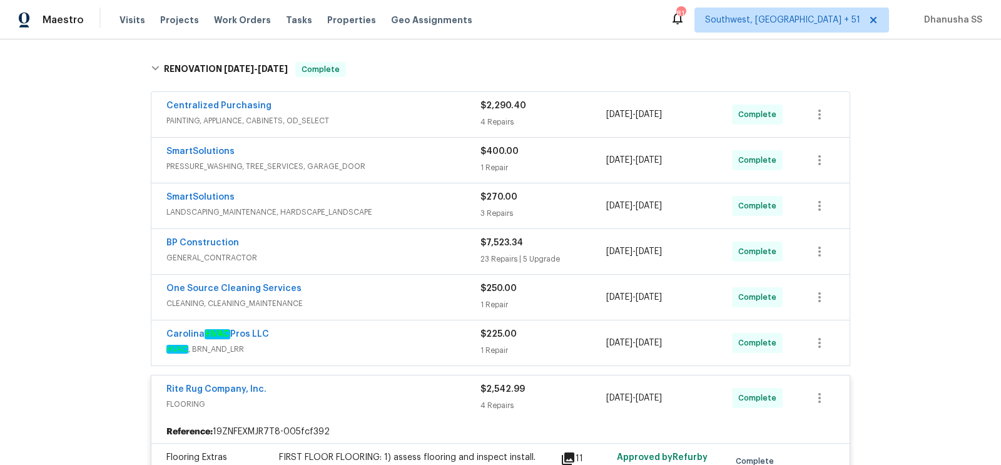
click at [436, 200] on div "SmartSolutions" at bounding box center [323, 198] width 314 height 15
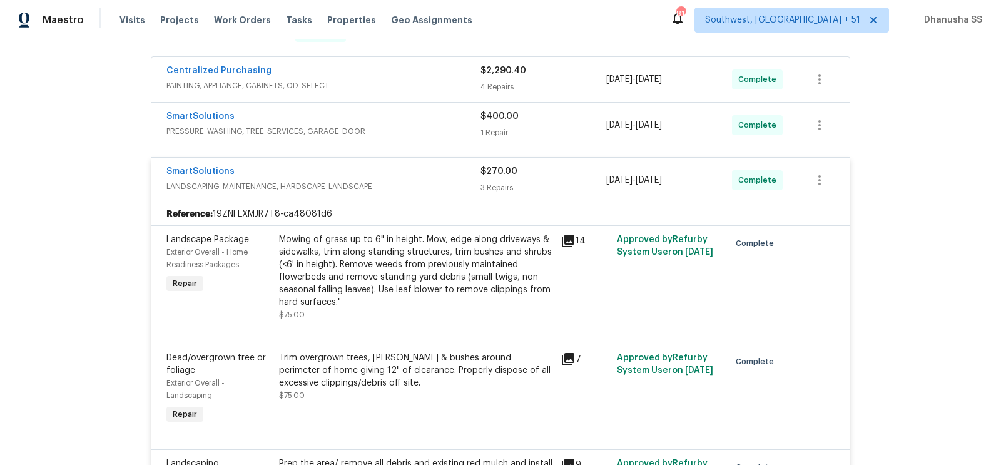
click at [450, 125] on span "PRESSURE_WASHING, TREE_SERVICES, GARAGE_DOOR" at bounding box center [323, 131] width 314 height 13
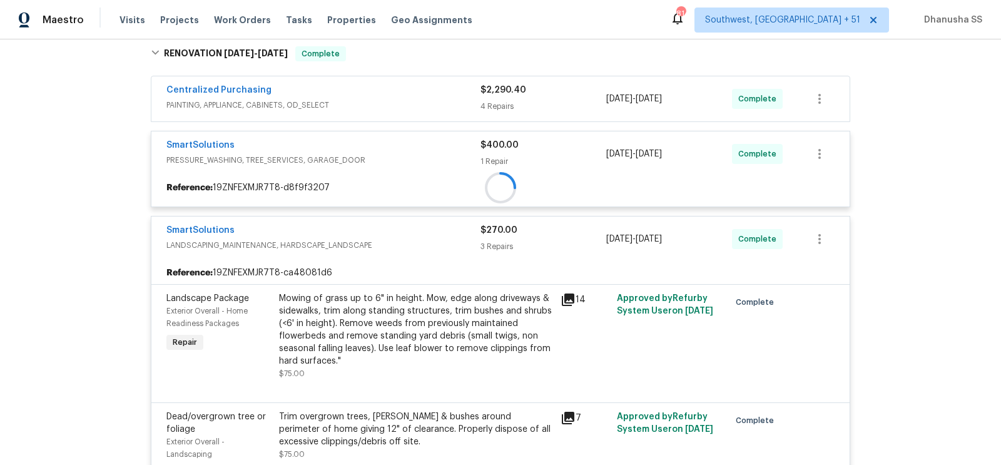
scroll to position [202, 0]
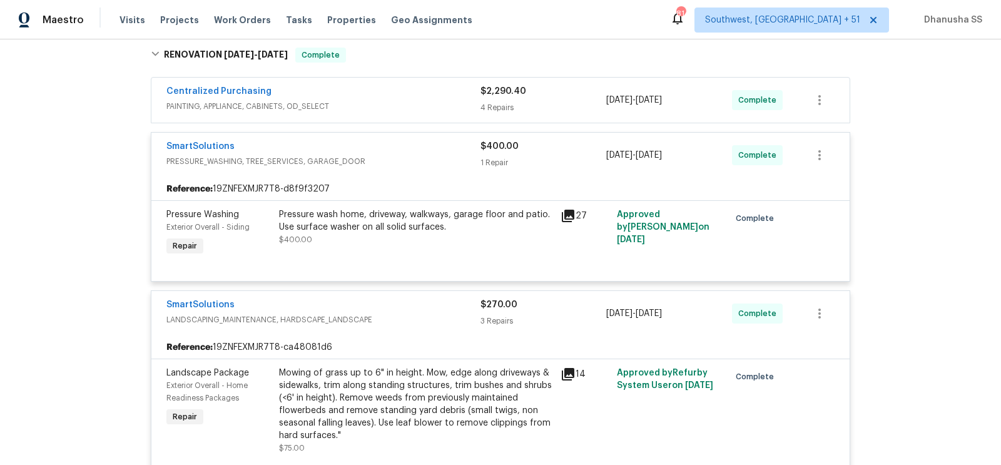
click at [433, 111] on span "PAINTING, APPLIANCE, CABINETS, OD_SELECT" at bounding box center [323, 106] width 314 height 13
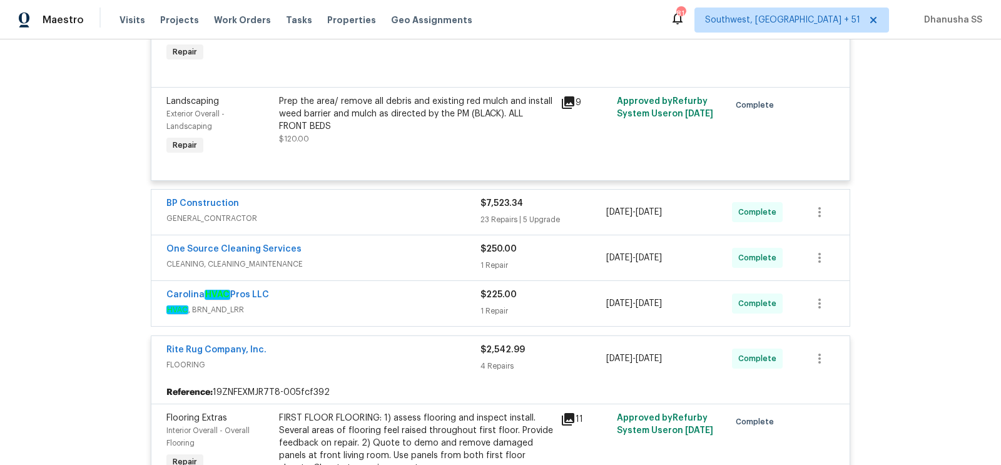
scroll to position [1095, 0]
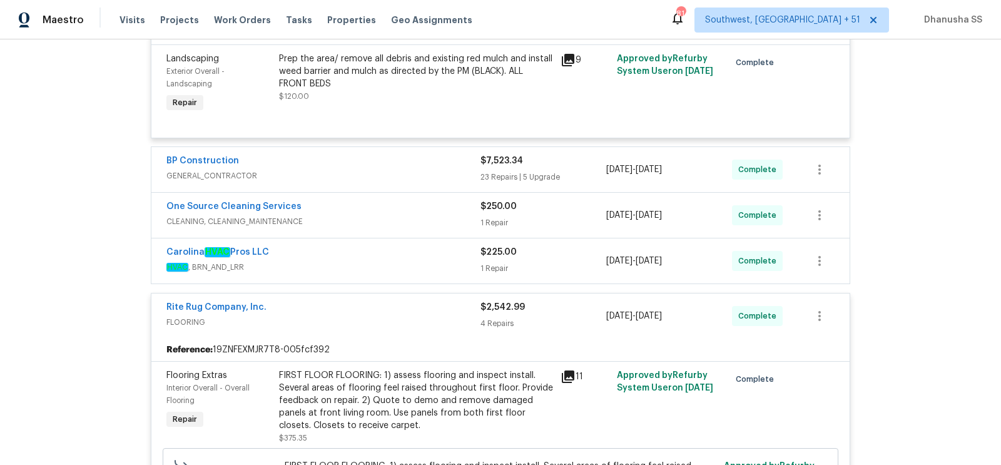
click at [412, 173] on span "GENERAL_CONTRACTOR" at bounding box center [323, 176] width 314 height 13
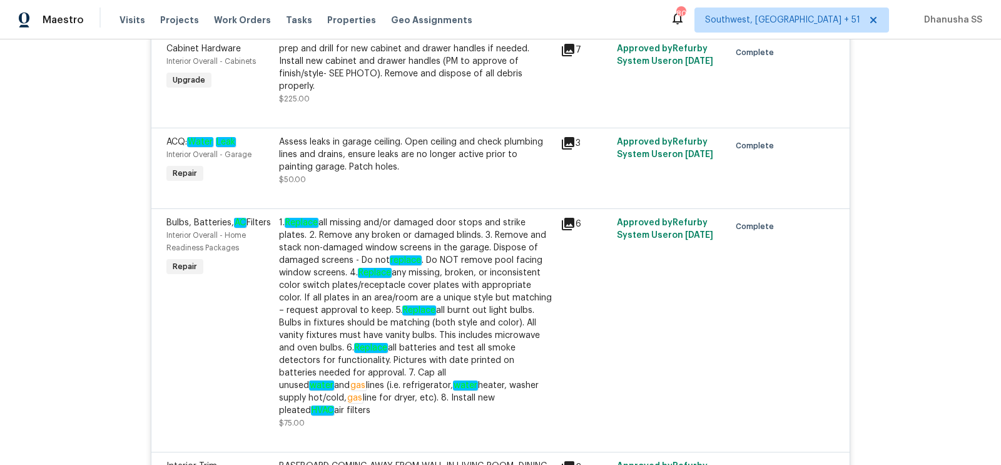
scroll to position [2637, 0]
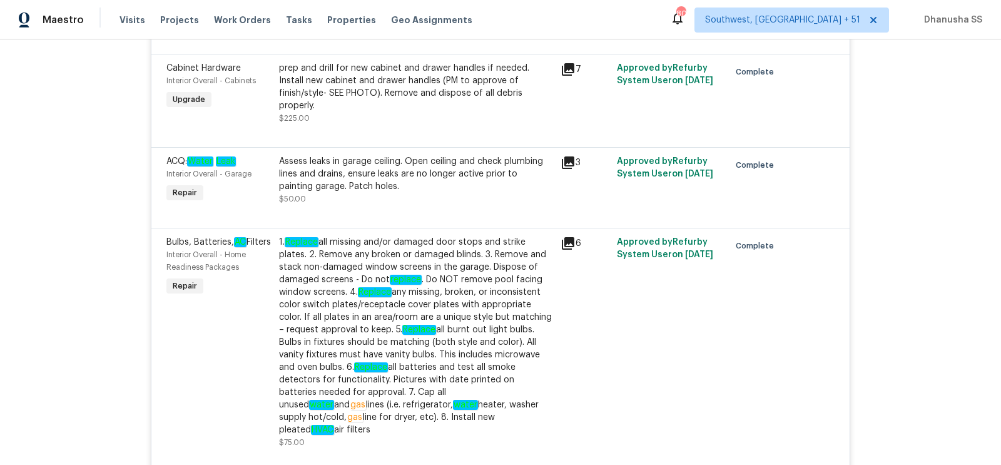
click at [406, 193] on div "Assess leaks in garage ceiling. Open ceiling and check plumbing lines and drain…" at bounding box center [416, 174] width 274 height 38
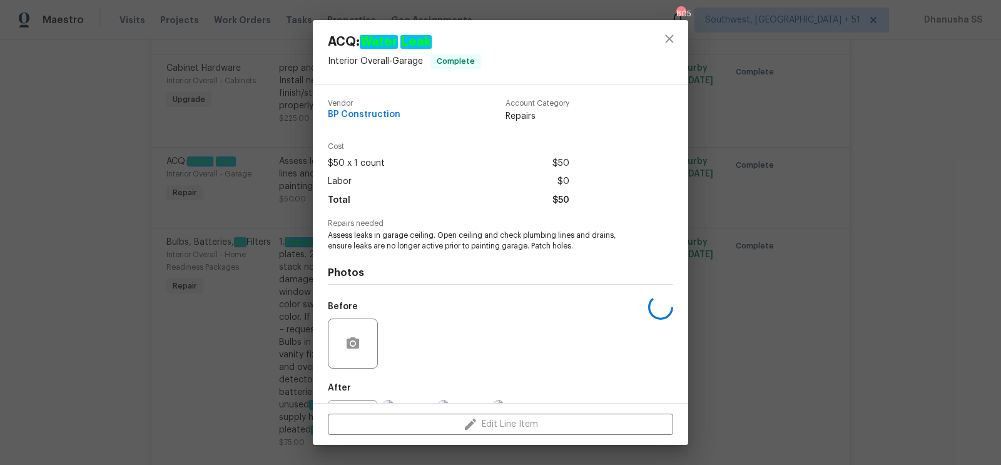
scroll to position [59, 0]
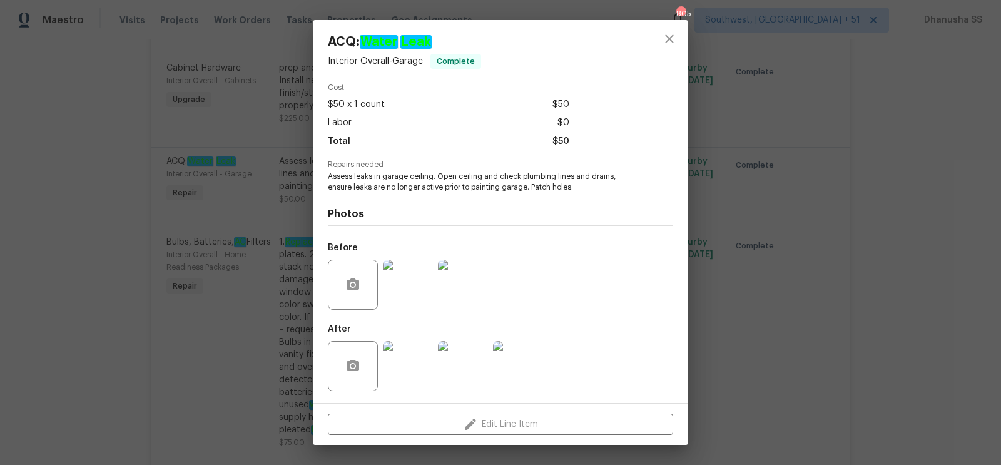
click at [409, 279] on img at bounding box center [408, 285] width 50 height 50
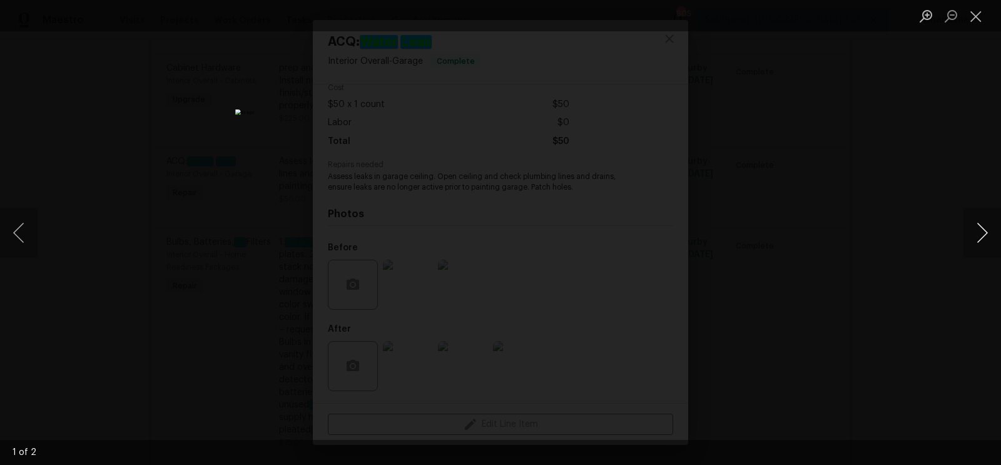
click at [974, 225] on button "Next image" at bounding box center [983, 233] width 38 height 50
click at [840, 183] on div "Lightbox" at bounding box center [500, 232] width 1001 height 465
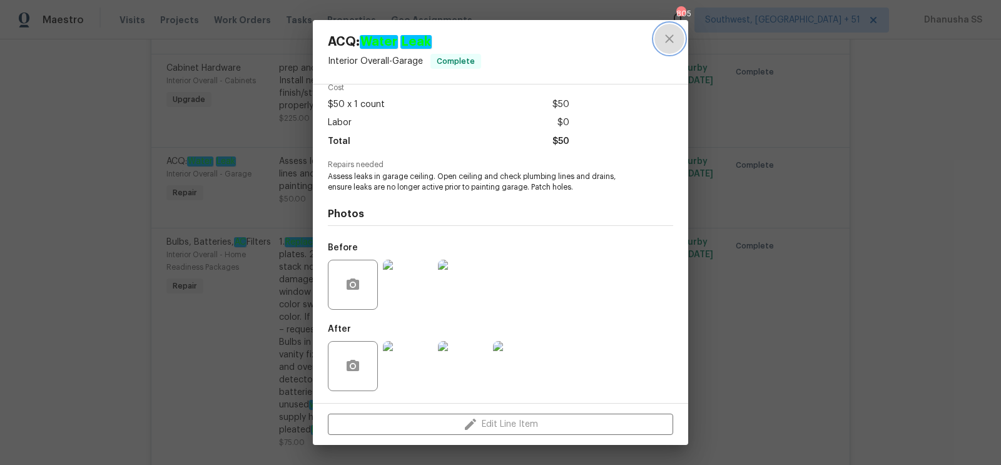
click at [666, 43] on icon "close" at bounding box center [669, 38] width 15 height 15
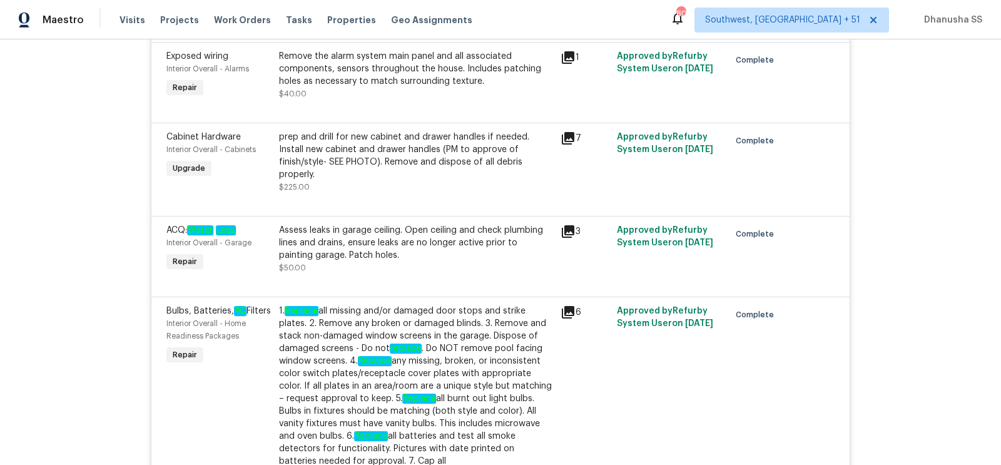
scroll to position [2401, 0]
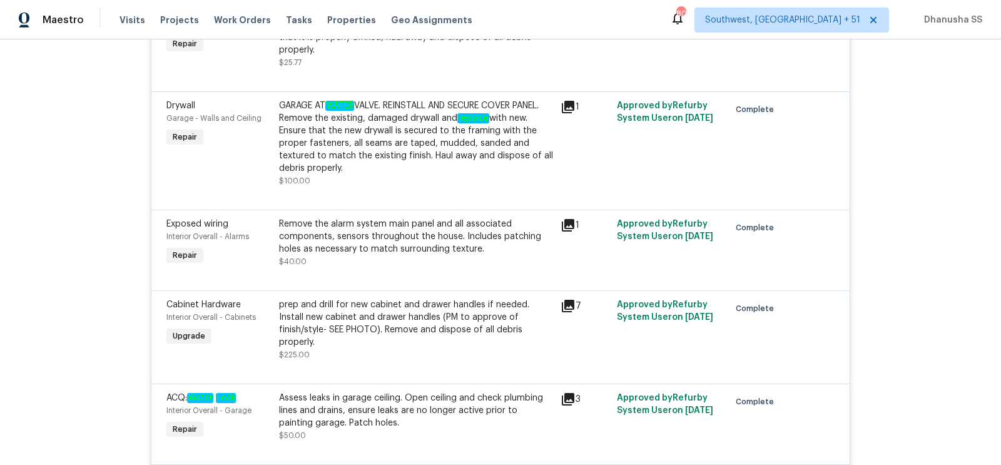
click at [402, 175] on div "GARAGE AT WATER VALVE. REINSTALL AND SECURE COVER PANEL. Remove the existing, d…" at bounding box center [416, 137] width 274 height 75
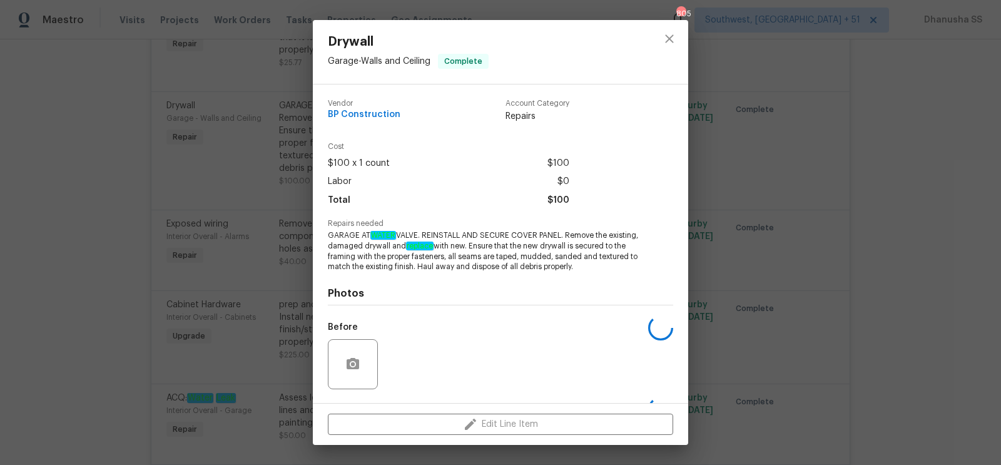
scroll to position [80, 0]
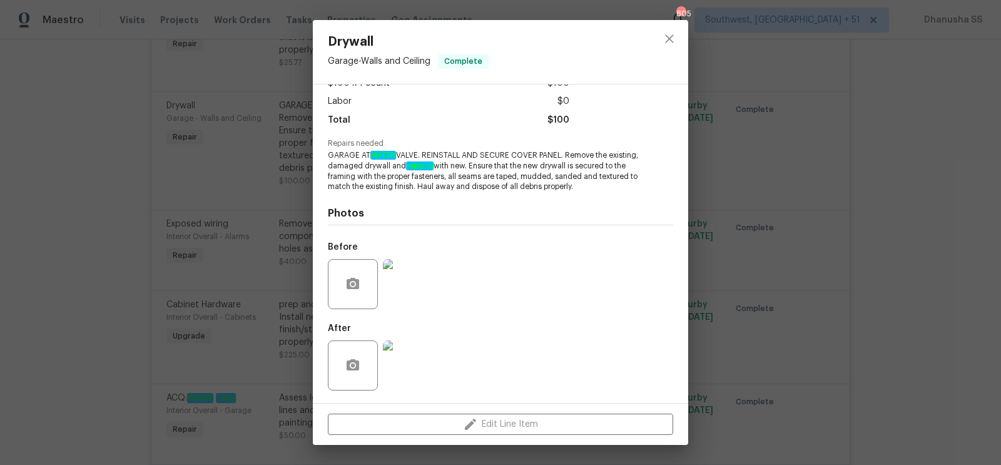
click at [401, 295] on img at bounding box center [408, 284] width 50 height 50
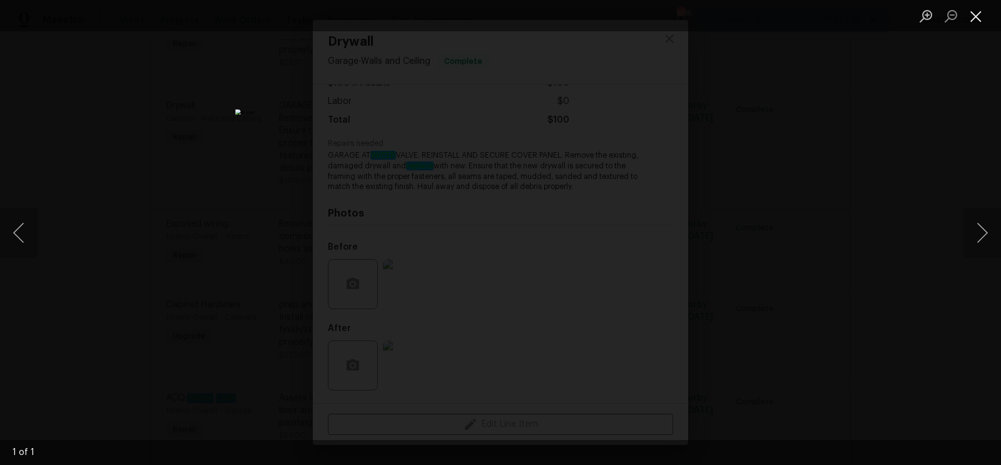
click at [976, 22] on button "Close lightbox" at bounding box center [976, 16] width 25 height 22
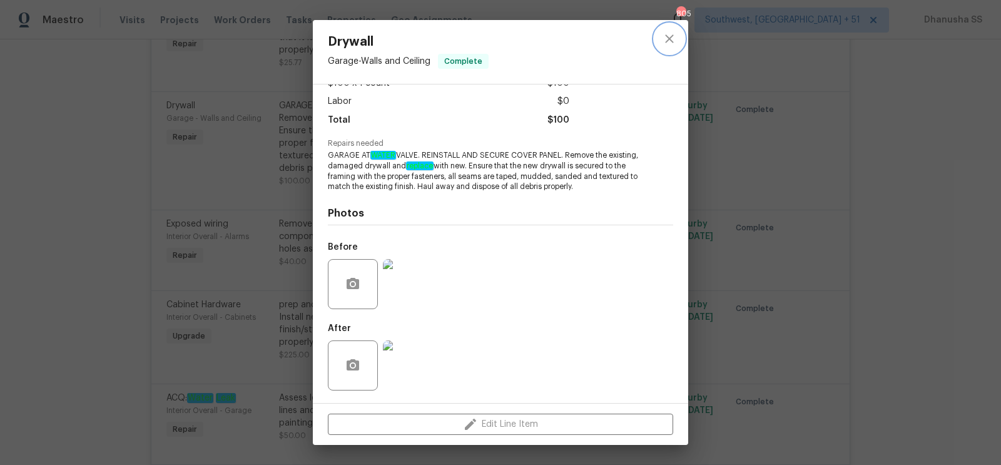
click at [655, 41] on button "close" at bounding box center [670, 39] width 30 height 30
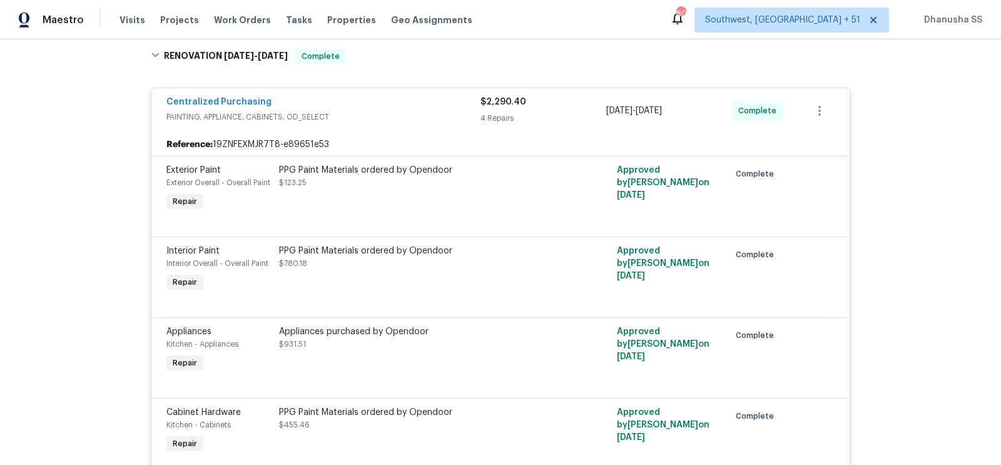
scroll to position [0, 0]
